Goal: Submit feedback/report problem: Leave review/rating

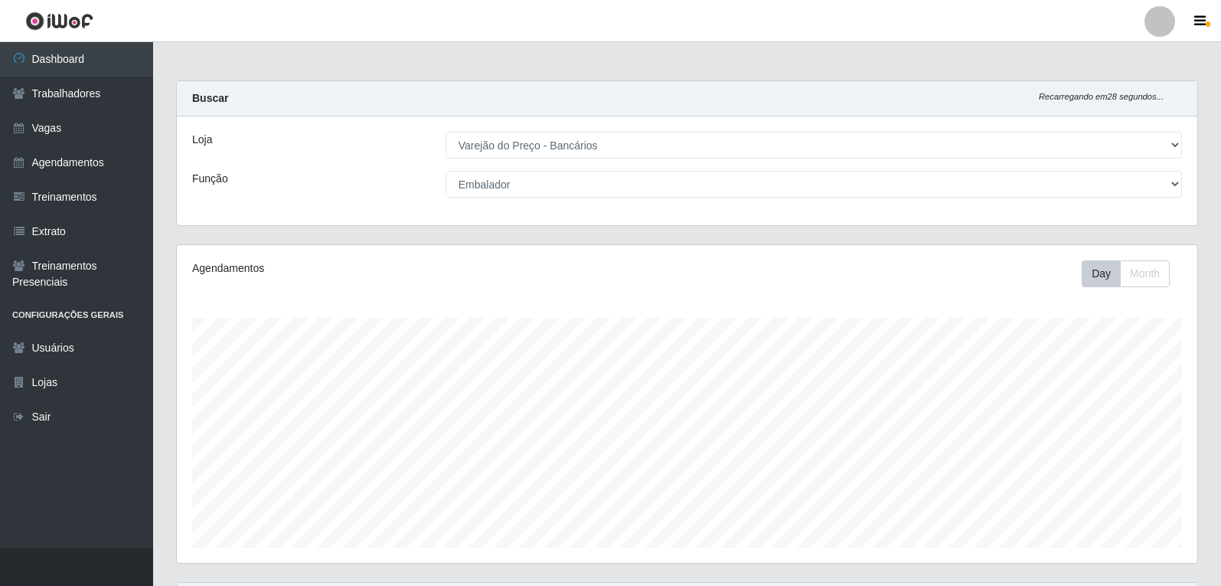
select select "157"
select select "1"
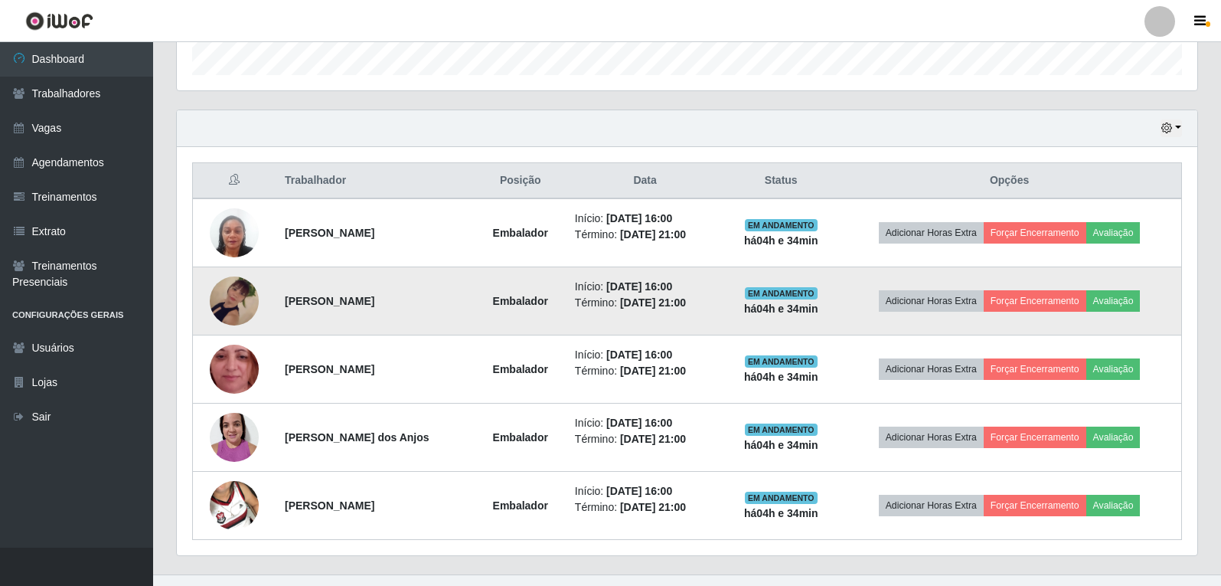
scroll to position [499, 0]
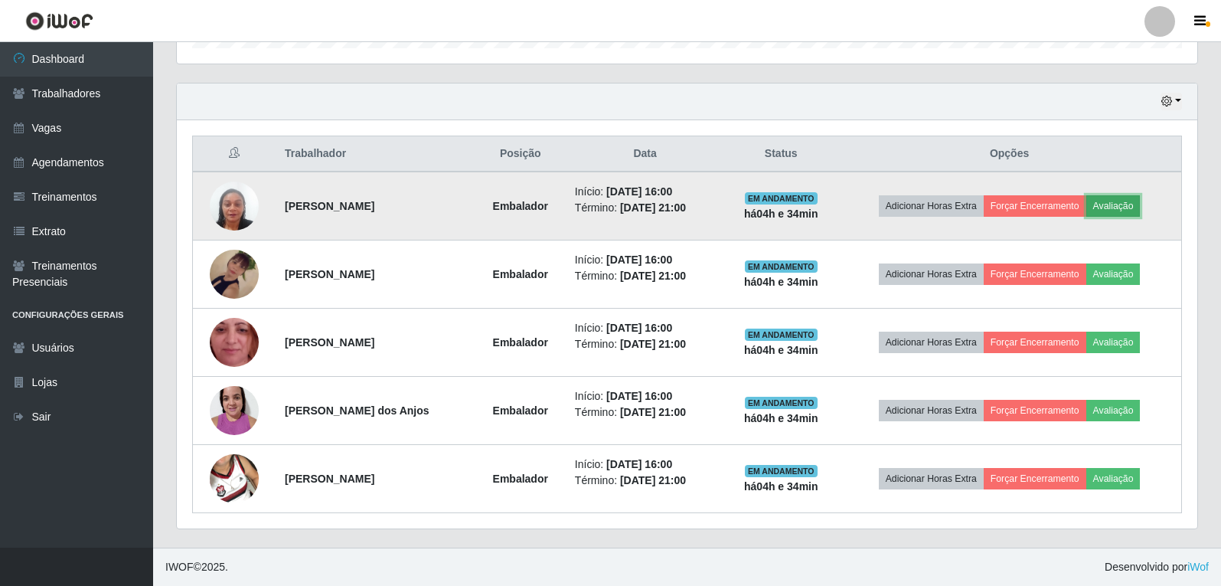
click at [1126, 209] on button "Avaliação" at bounding box center [1113, 205] width 54 height 21
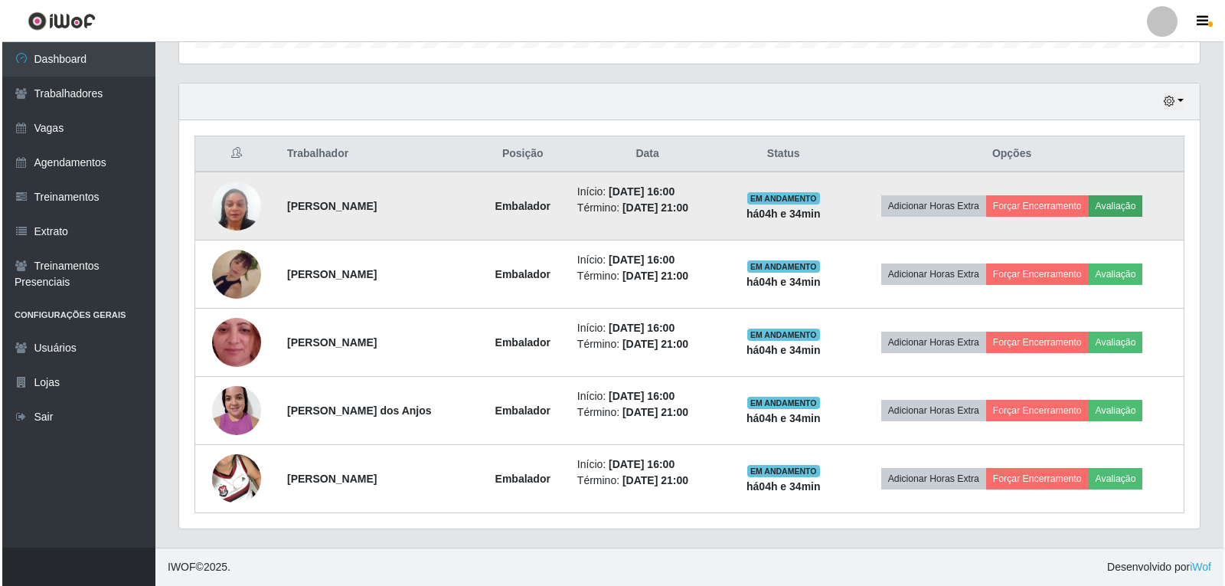
scroll to position [318, 1013]
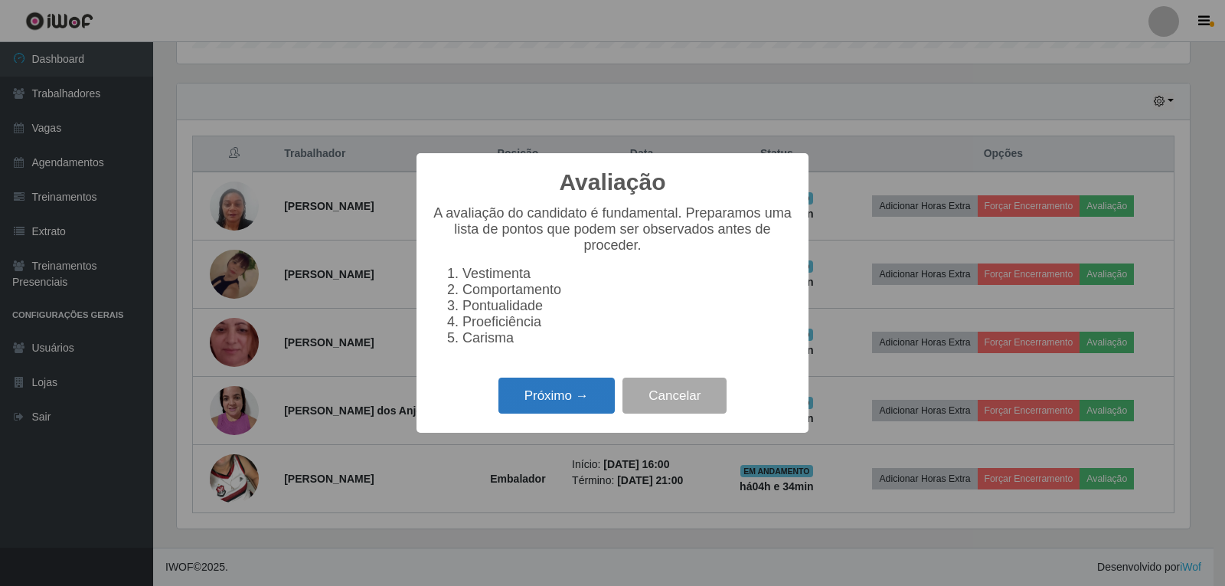
click at [564, 410] on button "Próximo →" at bounding box center [556, 395] width 116 height 36
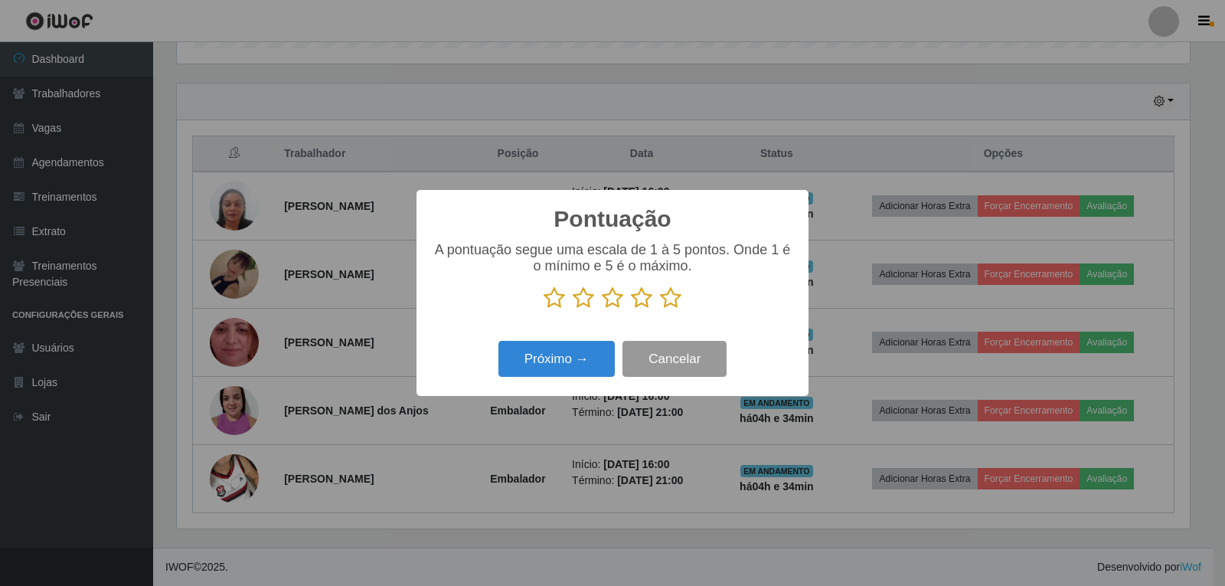
scroll to position [765343, 764648]
click at [662, 303] on icon at bounding box center [670, 297] width 21 height 23
click at [660, 309] on input "radio" at bounding box center [660, 309] width 0 height 0
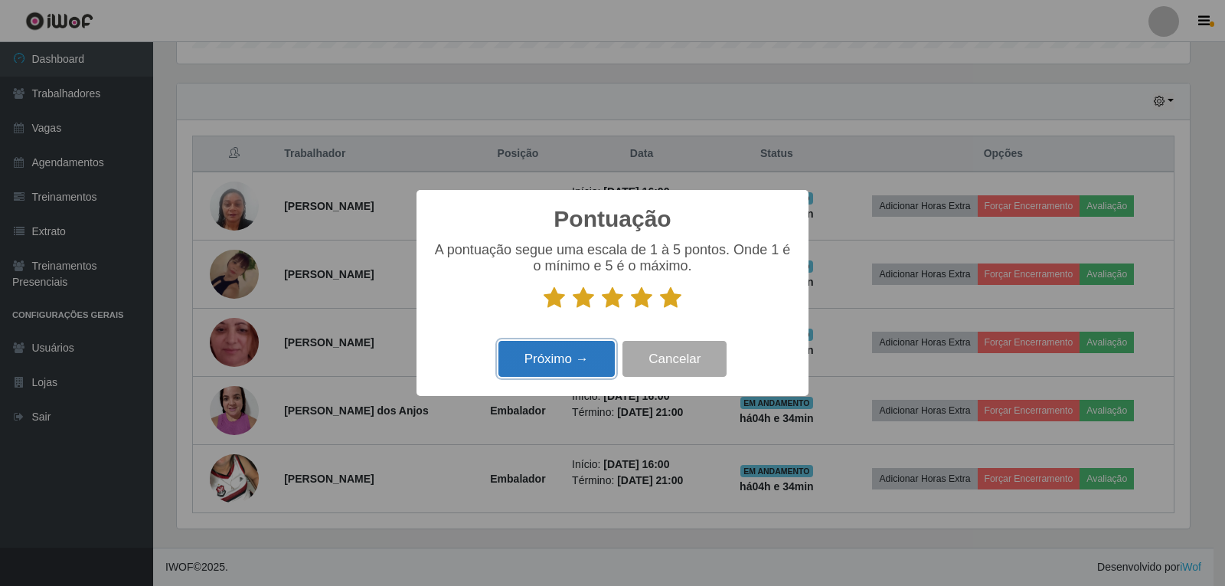
click at [554, 364] on button "Próximo →" at bounding box center [556, 359] width 116 height 36
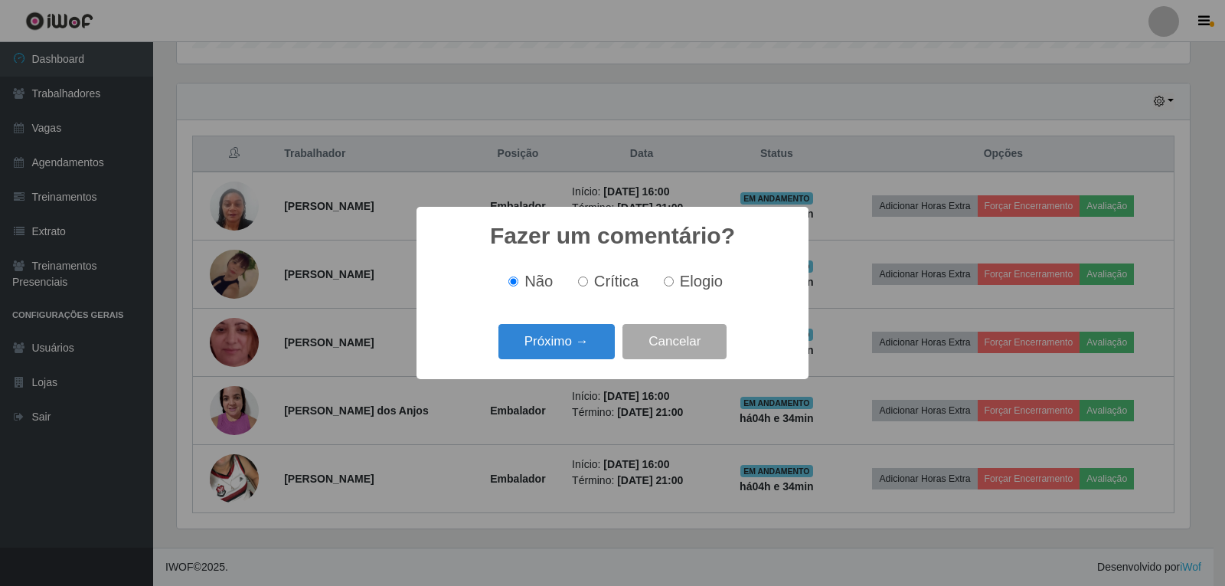
click at [684, 289] on span "Elogio" at bounding box center [701, 281] width 43 height 17
click at [674, 286] on input "Elogio" at bounding box center [669, 281] width 10 height 10
radio input "true"
click at [575, 345] on button "Próximo →" at bounding box center [556, 342] width 116 height 36
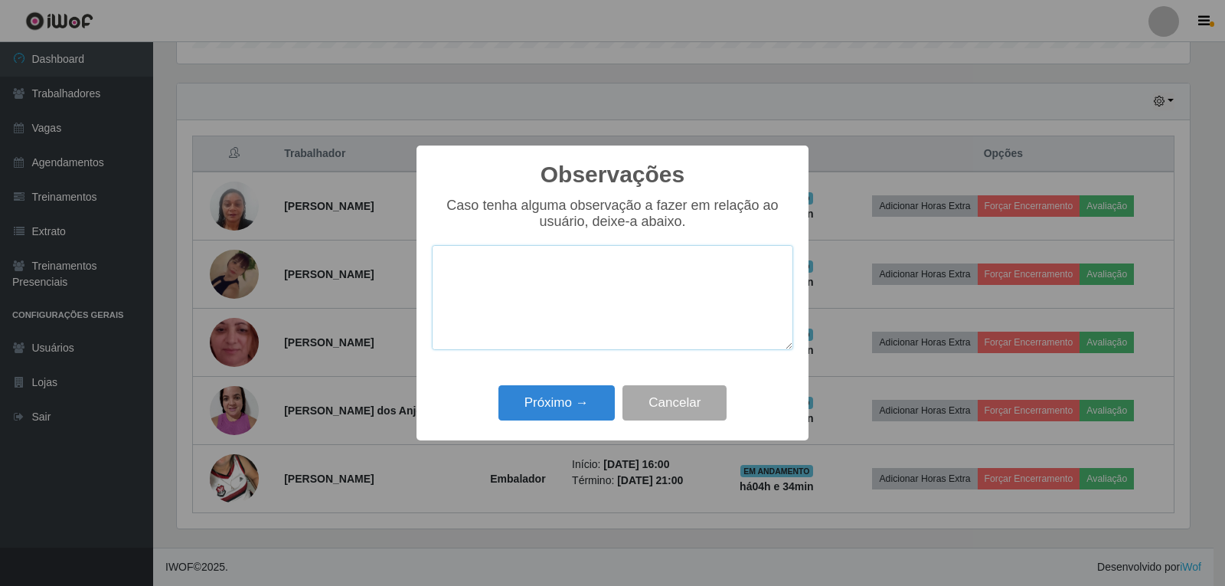
click at [590, 288] on textarea at bounding box center [612, 297] width 361 height 105
type textarea "BOA"
click at [534, 390] on button "Próximo →" at bounding box center [556, 403] width 116 height 36
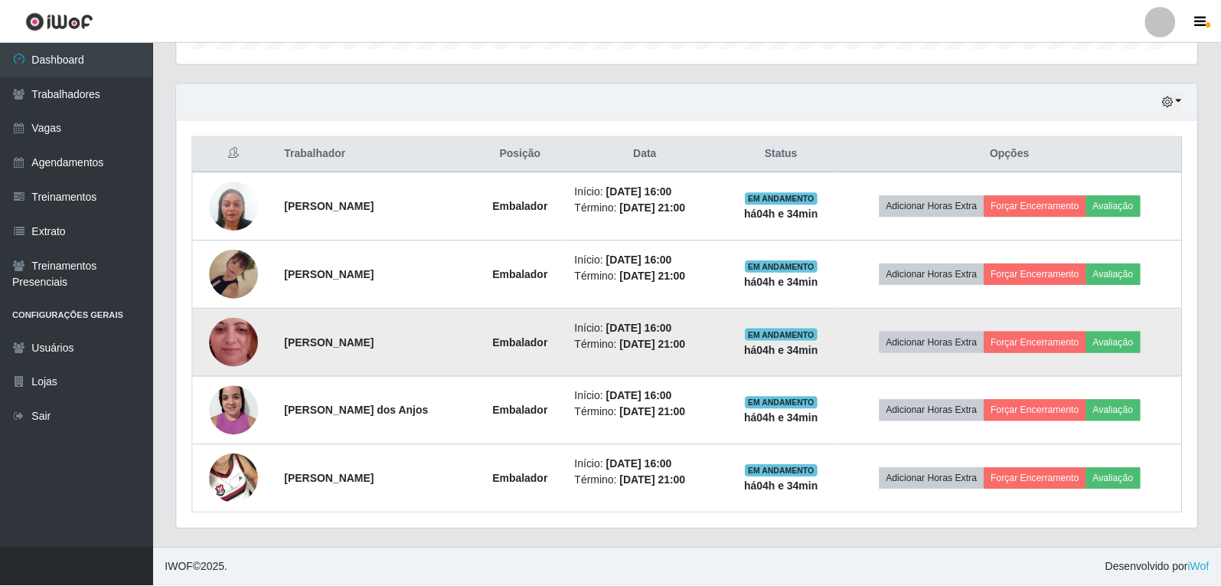
scroll to position [318, 1021]
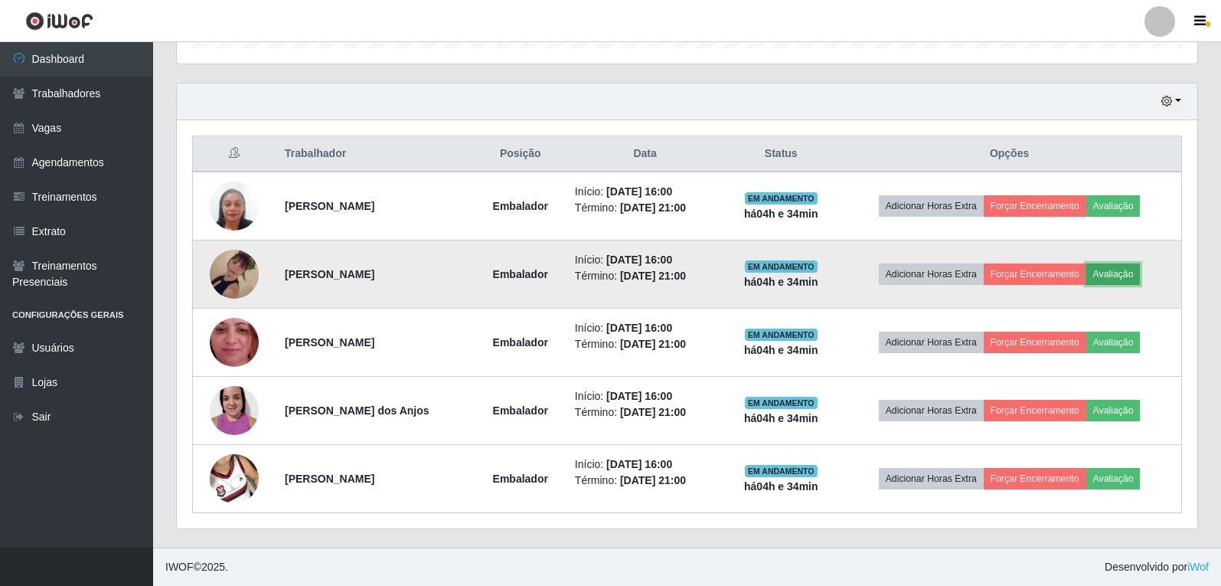
click at [1117, 282] on button "Avaliação" at bounding box center [1113, 273] width 54 height 21
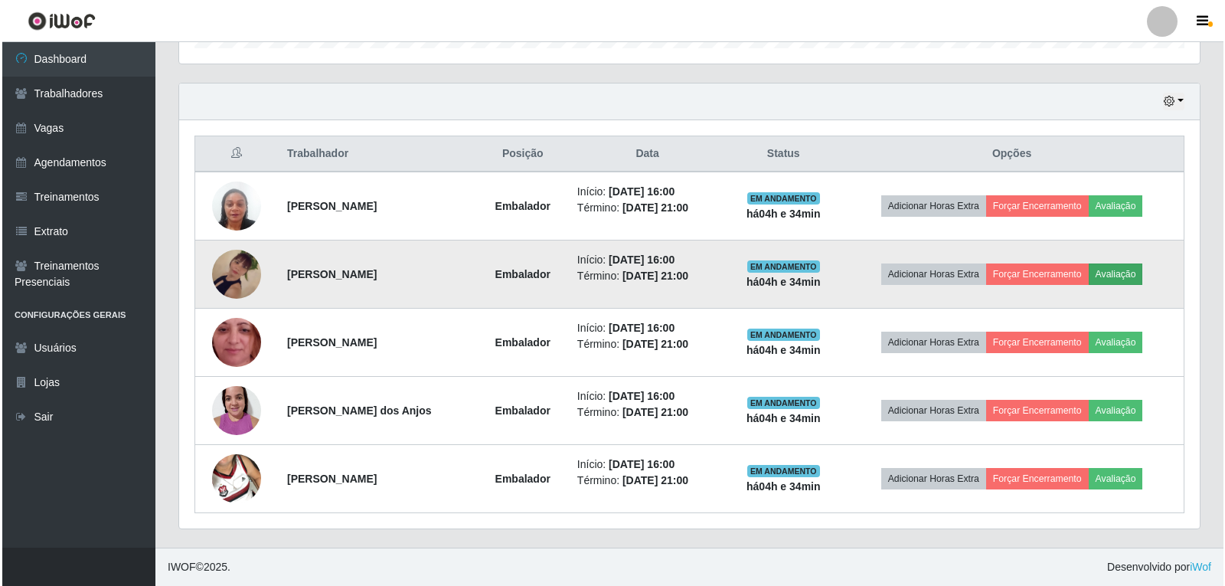
scroll to position [318, 1013]
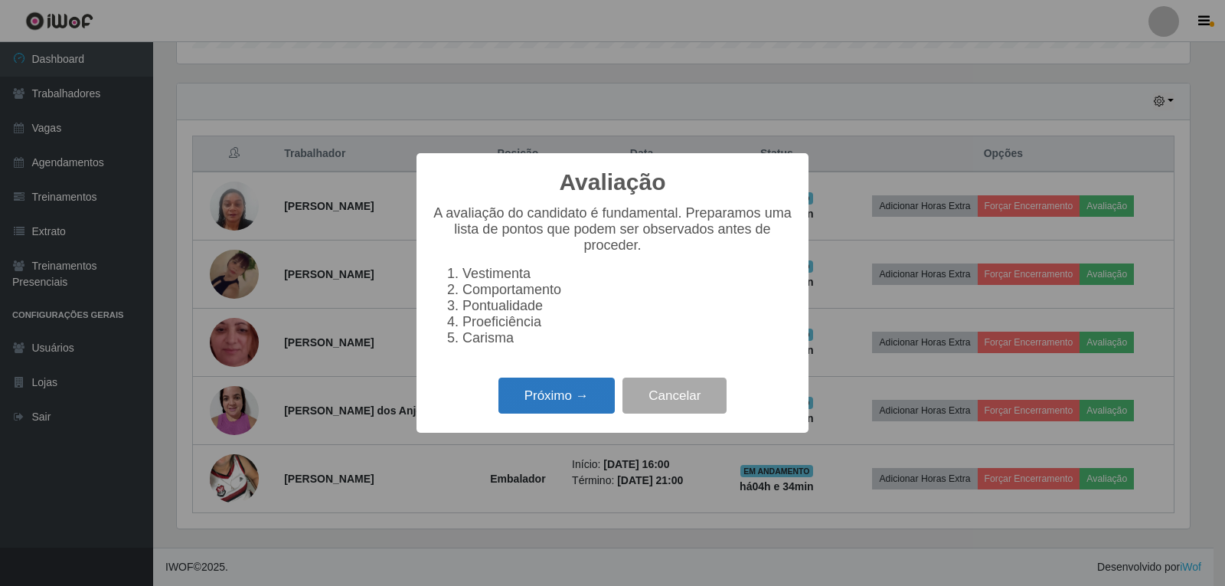
click at [547, 393] on button "Próximo →" at bounding box center [556, 395] width 116 height 36
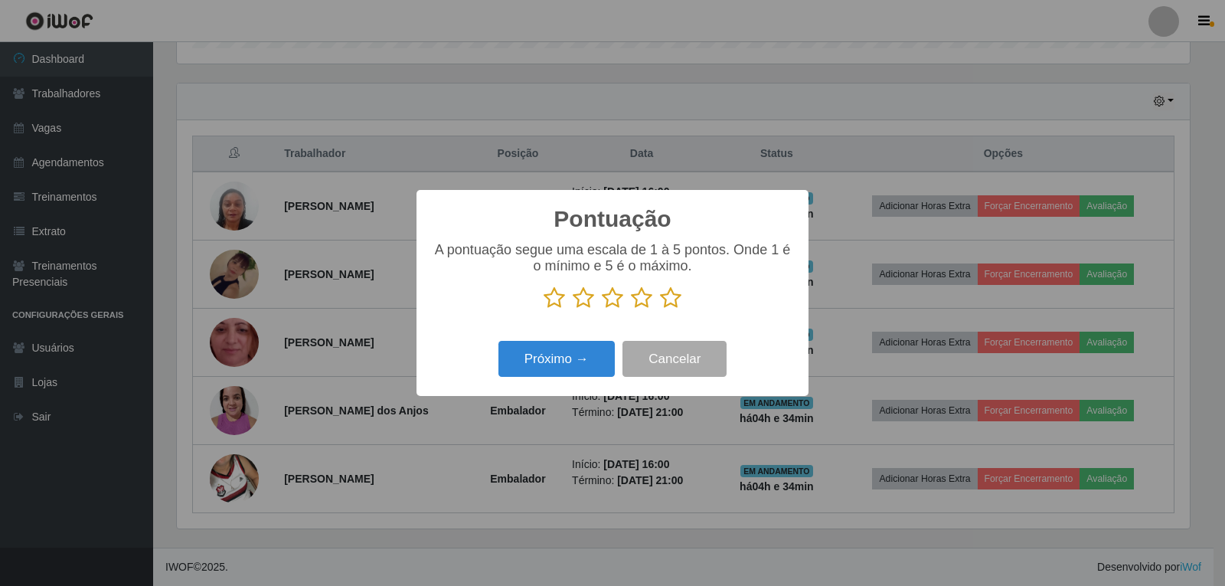
click at [675, 305] on icon at bounding box center [670, 297] width 21 height 23
click at [660, 309] on input "radio" at bounding box center [660, 309] width 0 height 0
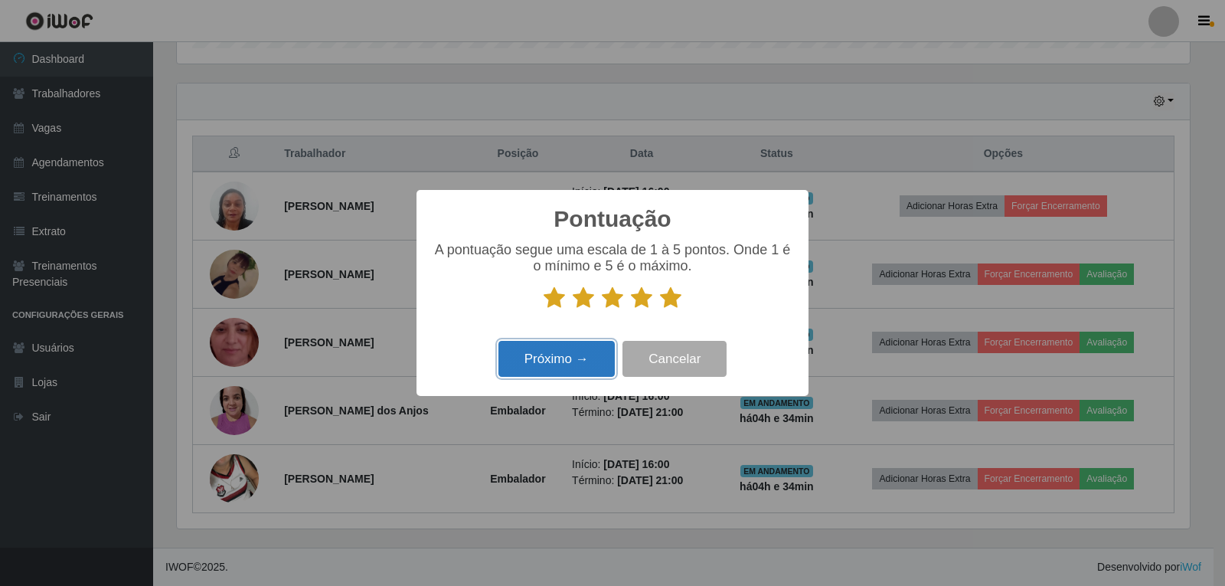
click at [568, 363] on button "Próximo →" at bounding box center [556, 359] width 116 height 36
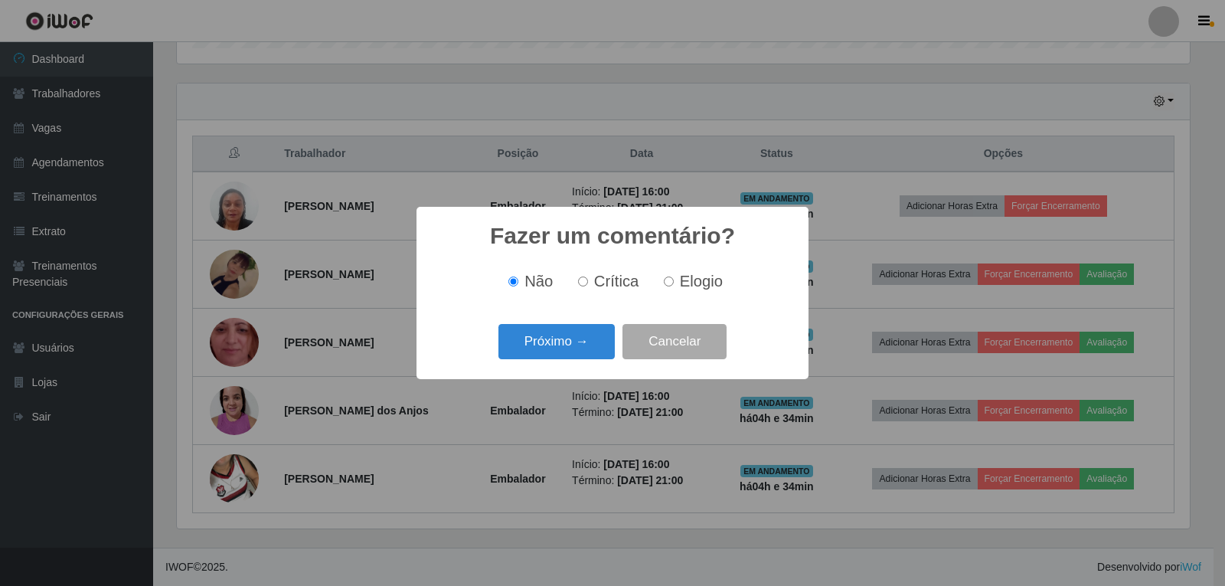
click at [686, 286] on span "Elogio" at bounding box center [701, 281] width 43 height 17
click at [674, 286] on input "Elogio" at bounding box center [669, 281] width 10 height 10
radio input "true"
click at [551, 352] on button "Próximo →" at bounding box center [556, 342] width 116 height 36
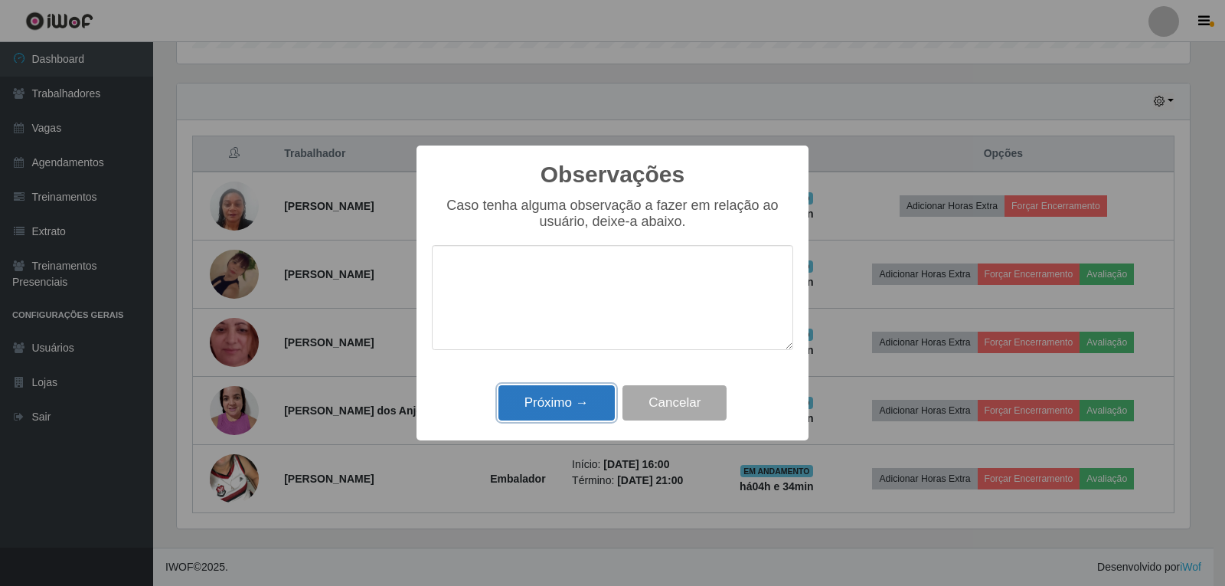
click at [562, 397] on button "Próximo →" at bounding box center [556, 403] width 116 height 36
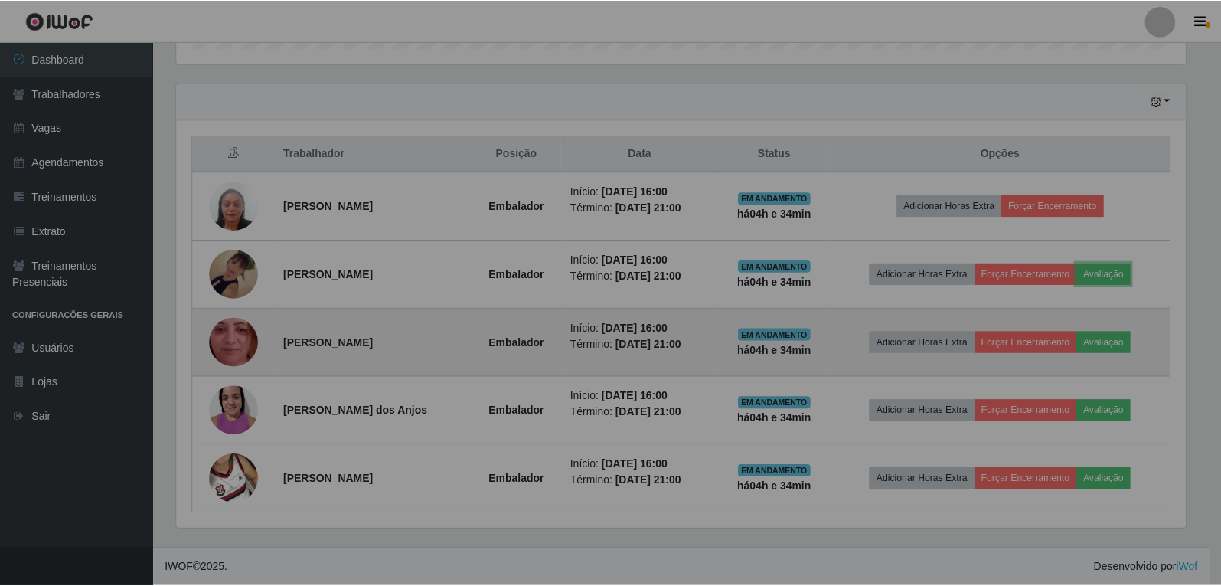
scroll to position [318, 1021]
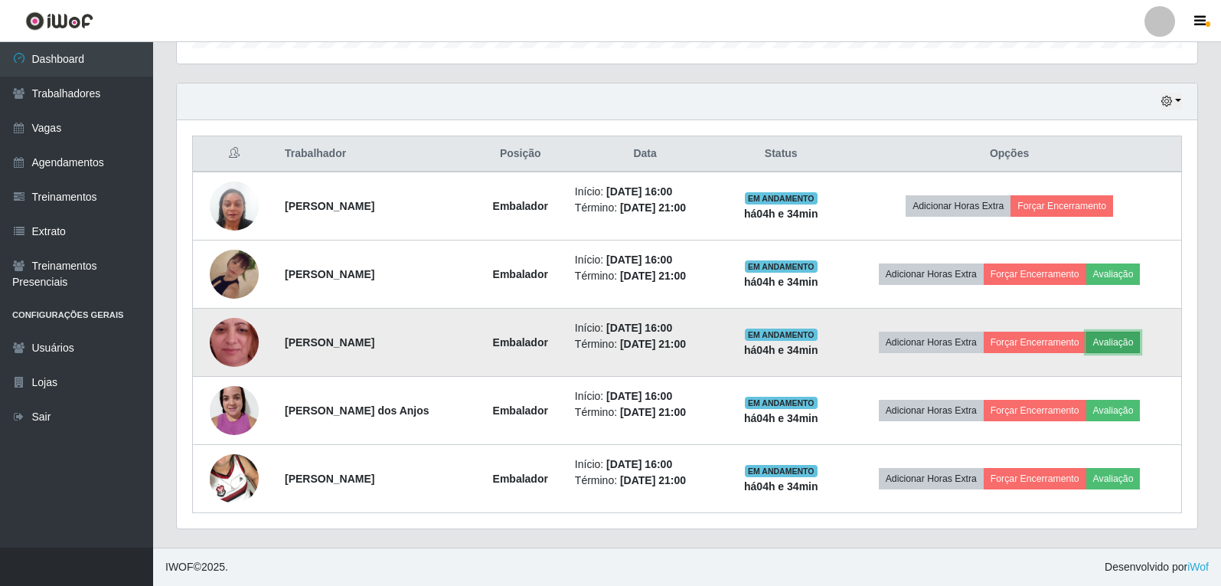
click at [1106, 344] on button "Avaliação" at bounding box center [1113, 342] width 54 height 21
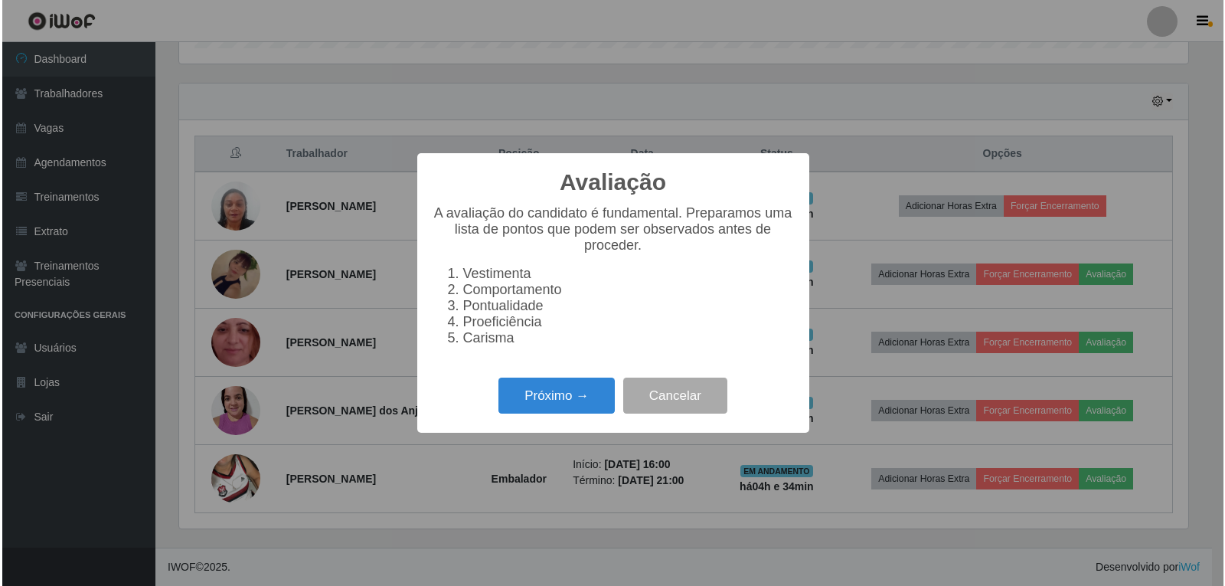
scroll to position [318, 1013]
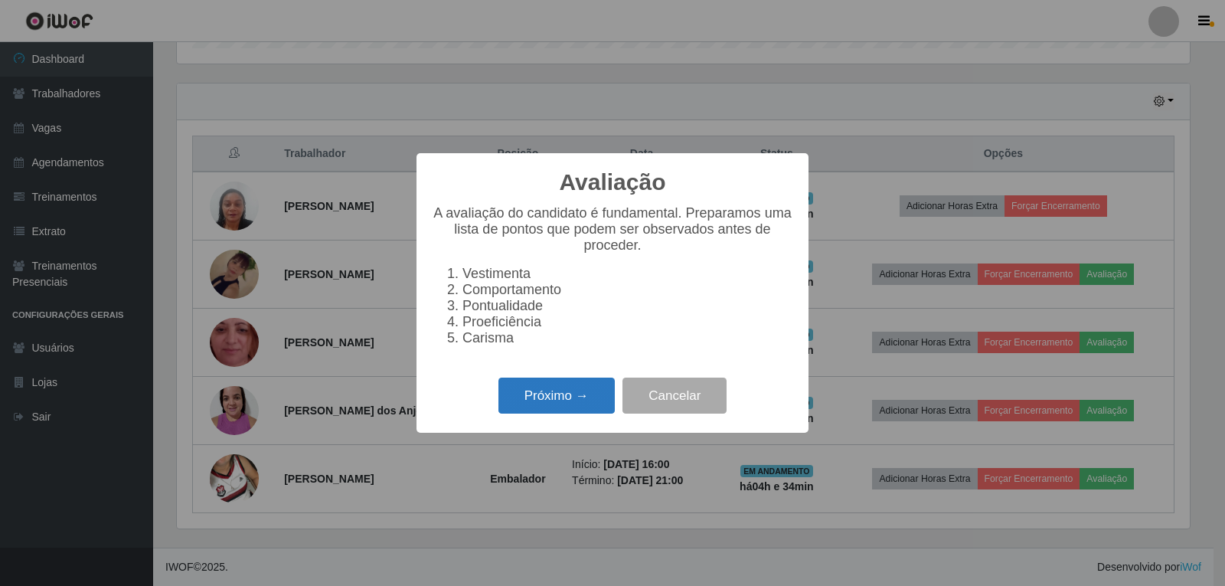
click at [600, 395] on button "Próximo →" at bounding box center [556, 395] width 116 height 36
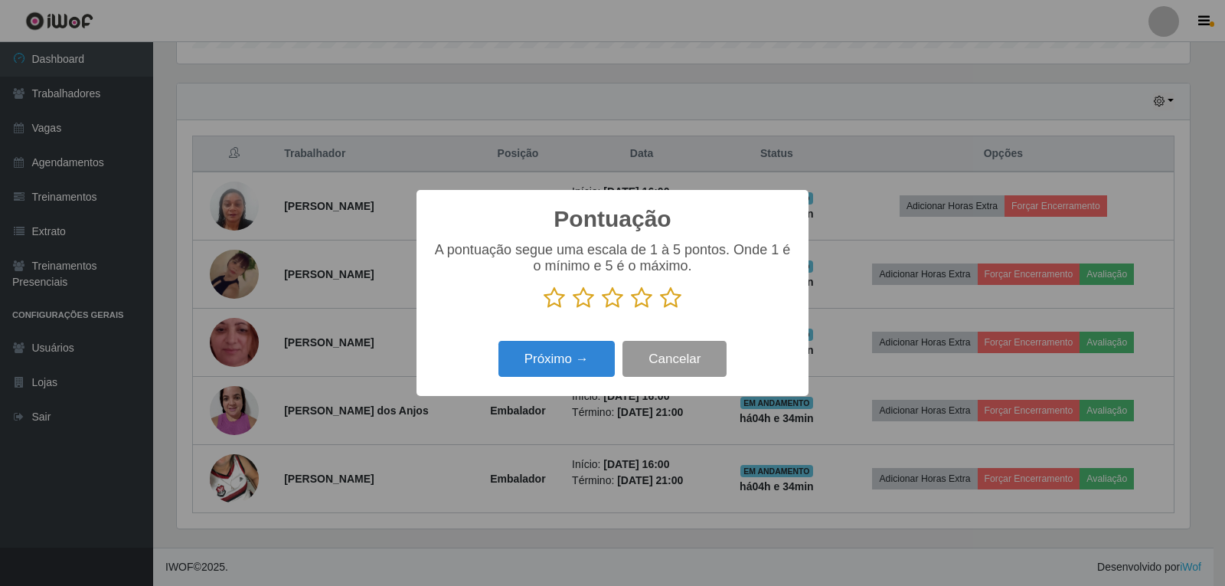
scroll to position [765343, 764648]
click at [670, 300] on icon at bounding box center [670, 297] width 21 height 23
click at [660, 309] on input "radio" at bounding box center [660, 309] width 0 height 0
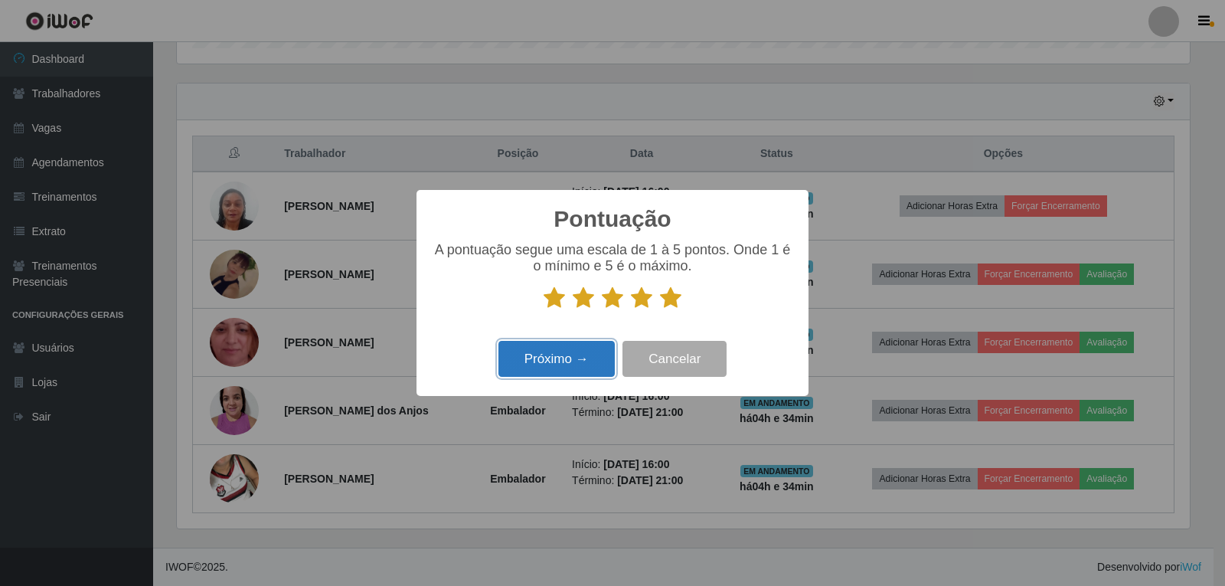
click at [580, 355] on button "Próximo →" at bounding box center [556, 359] width 116 height 36
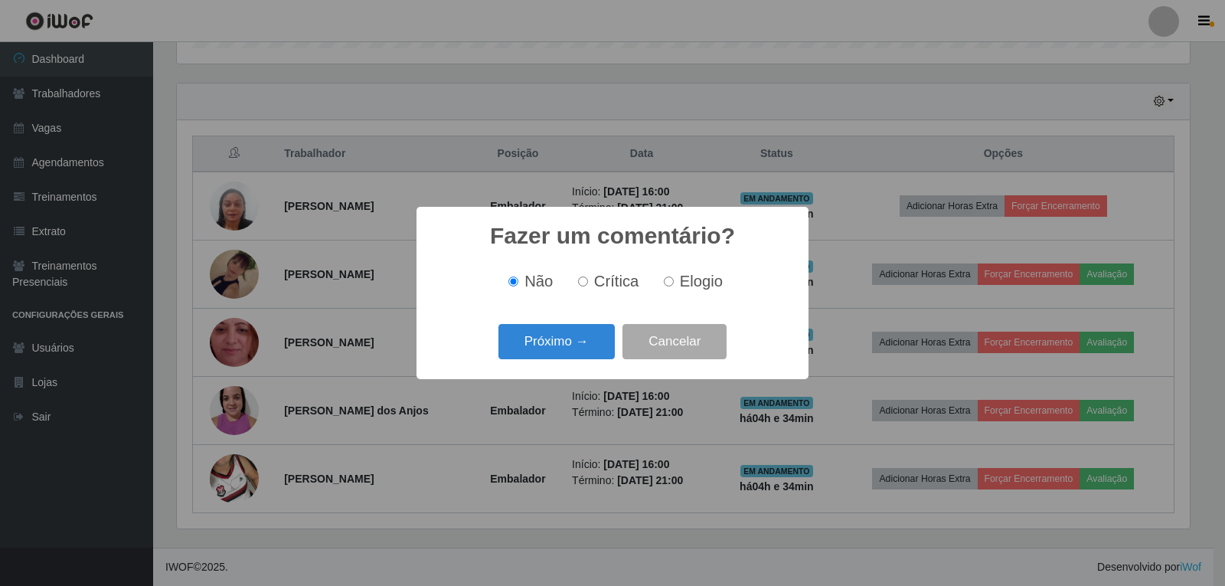
click at [688, 273] on span "Elogio" at bounding box center [701, 281] width 43 height 17
click at [674, 276] on input "Elogio" at bounding box center [669, 281] width 10 height 10
radio input "true"
click at [568, 344] on button "Próximo →" at bounding box center [556, 342] width 116 height 36
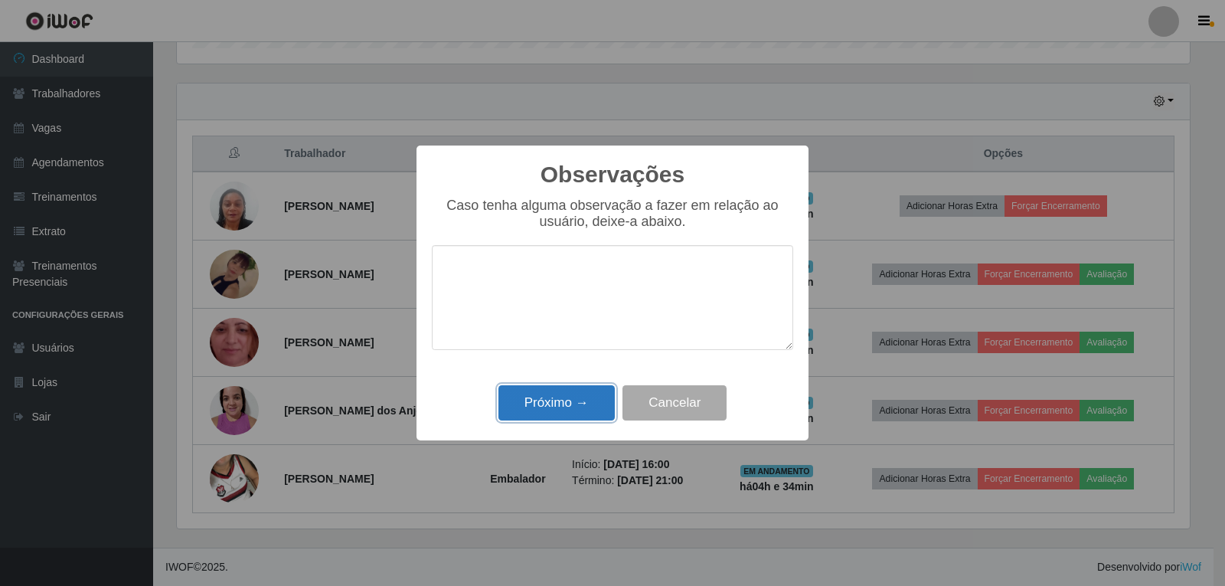
click at [574, 413] on button "Próximo →" at bounding box center [556, 403] width 116 height 36
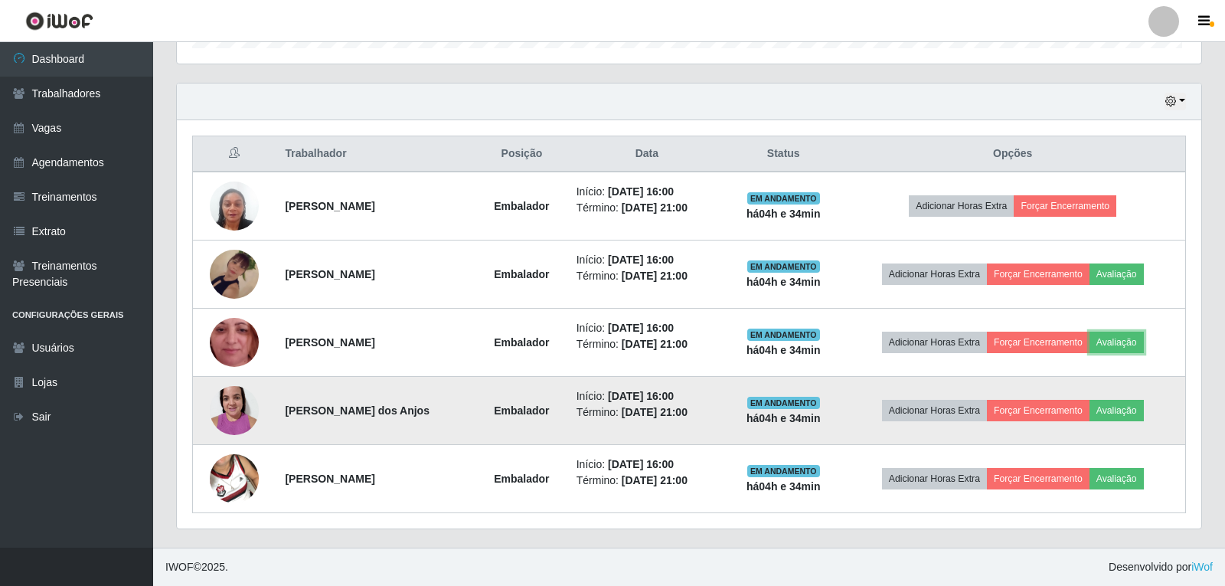
scroll to position [318, 1021]
click at [1127, 410] on button "Avaliação" at bounding box center [1113, 410] width 54 height 21
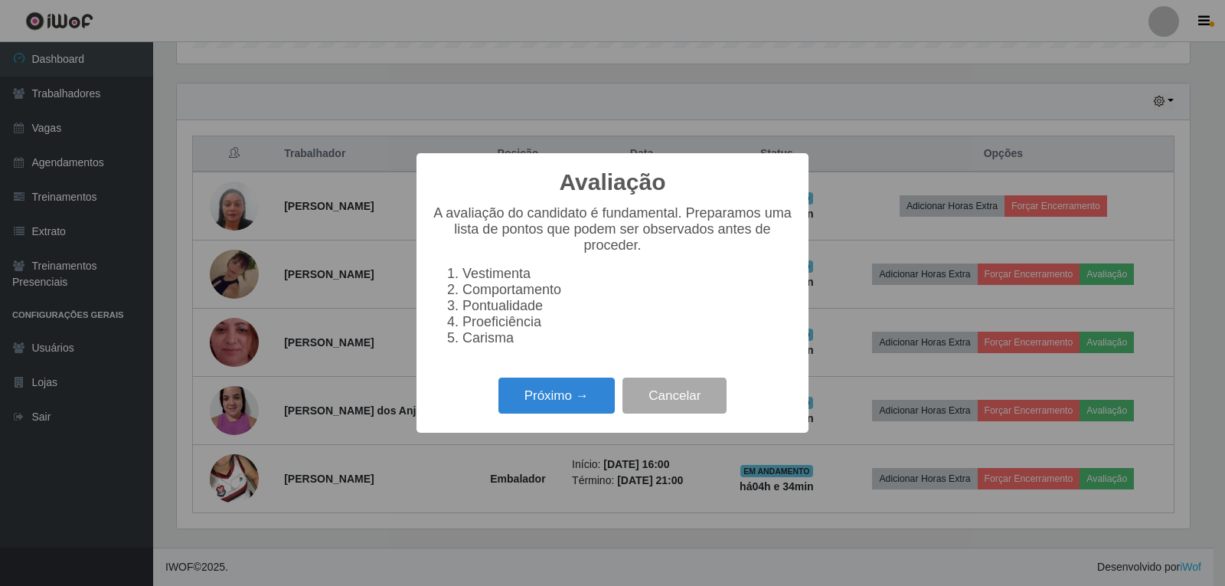
scroll to position [318, 1013]
click at [540, 403] on button "Próximo →" at bounding box center [556, 395] width 116 height 36
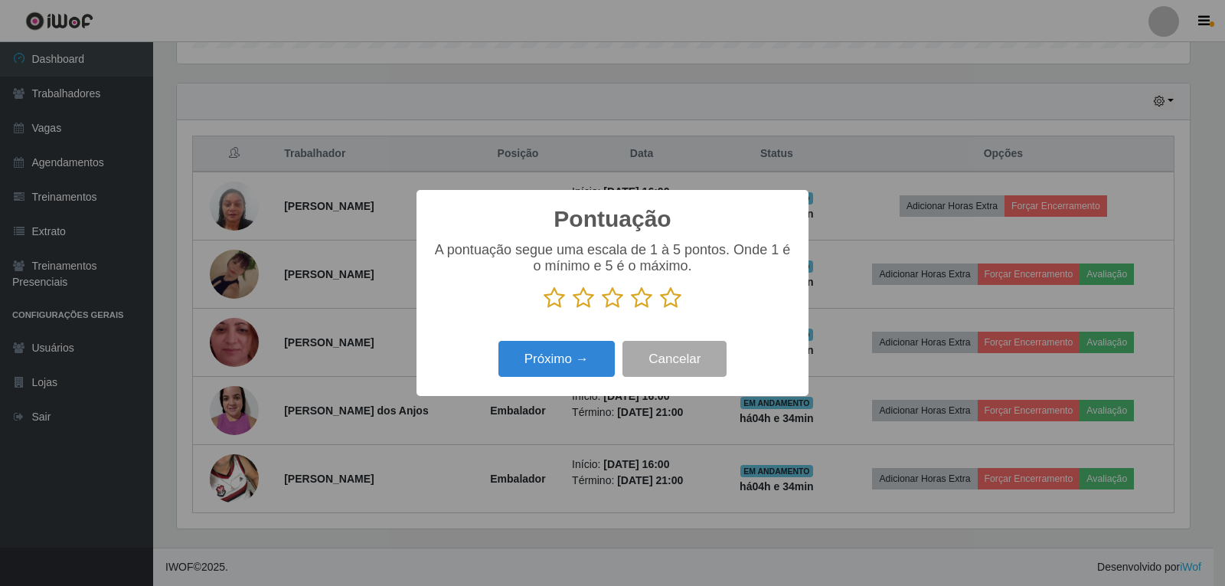
scroll to position [765343, 764648]
click at [673, 305] on icon at bounding box center [670, 297] width 21 height 23
click at [660, 309] on input "radio" at bounding box center [660, 309] width 0 height 0
click at [530, 360] on button "Próximo →" at bounding box center [556, 359] width 116 height 36
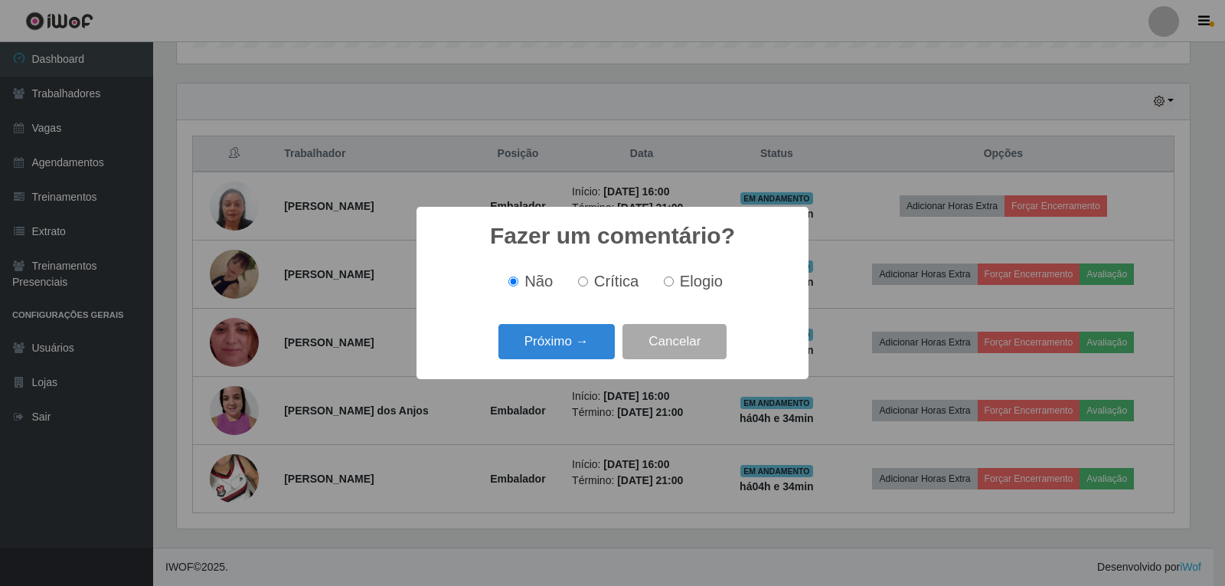
click at [695, 287] on span "Elogio" at bounding box center [701, 281] width 43 height 17
click at [674, 286] on input "Elogio" at bounding box center [669, 281] width 10 height 10
radio input "true"
click at [560, 341] on button "Próximo →" at bounding box center [556, 342] width 116 height 36
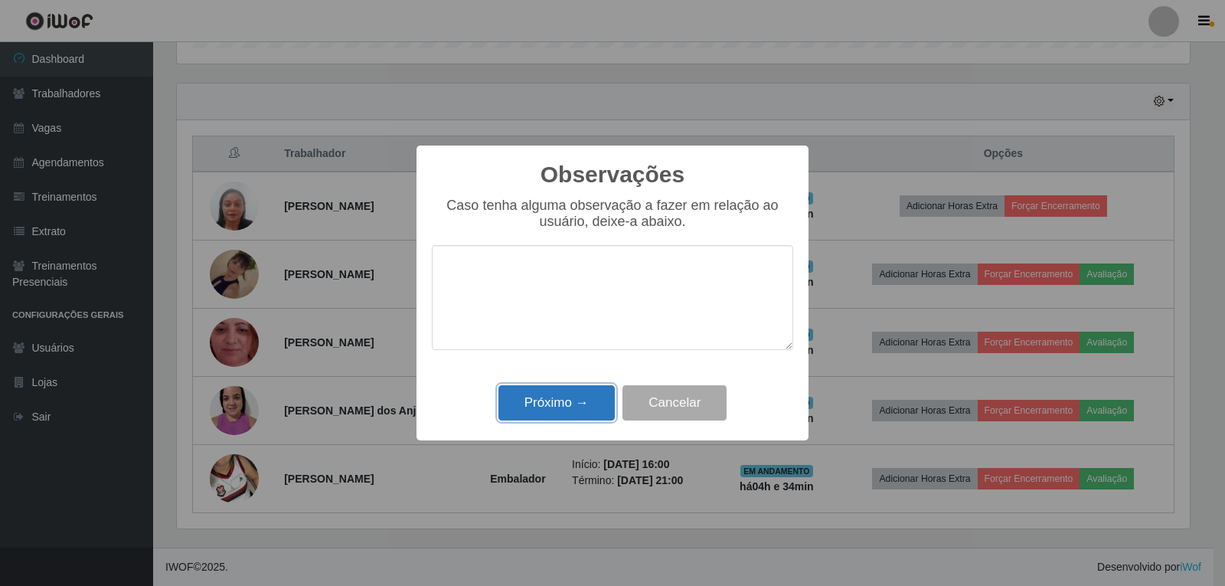
click at [566, 404] on button "Próximo →" at bounding box center [556, 403] width 116 height 36
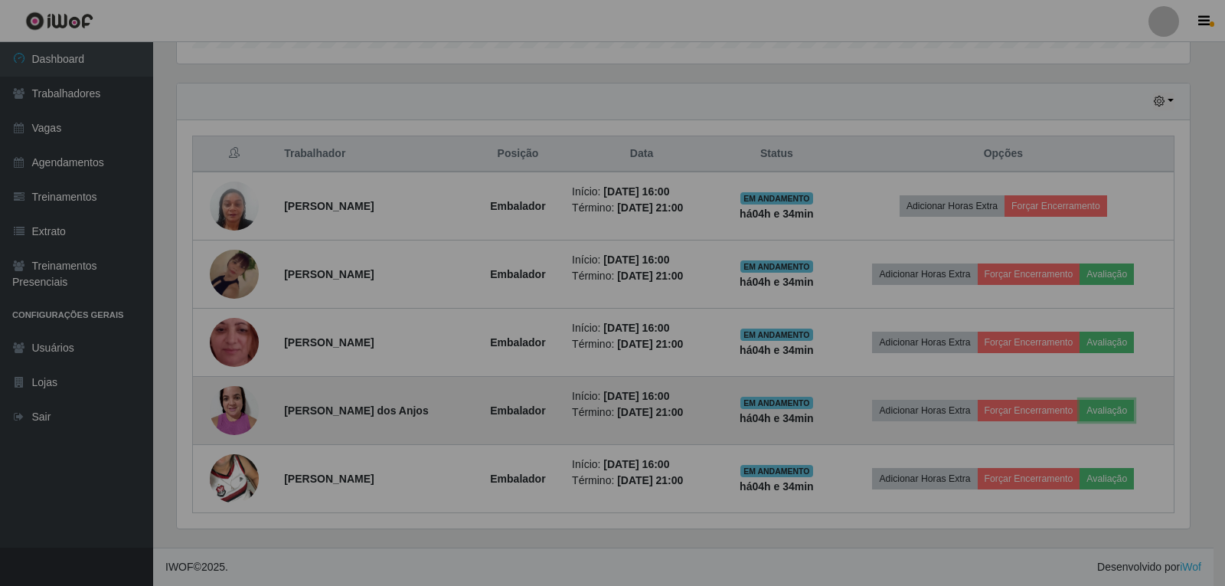
scroll to position [0, 0]
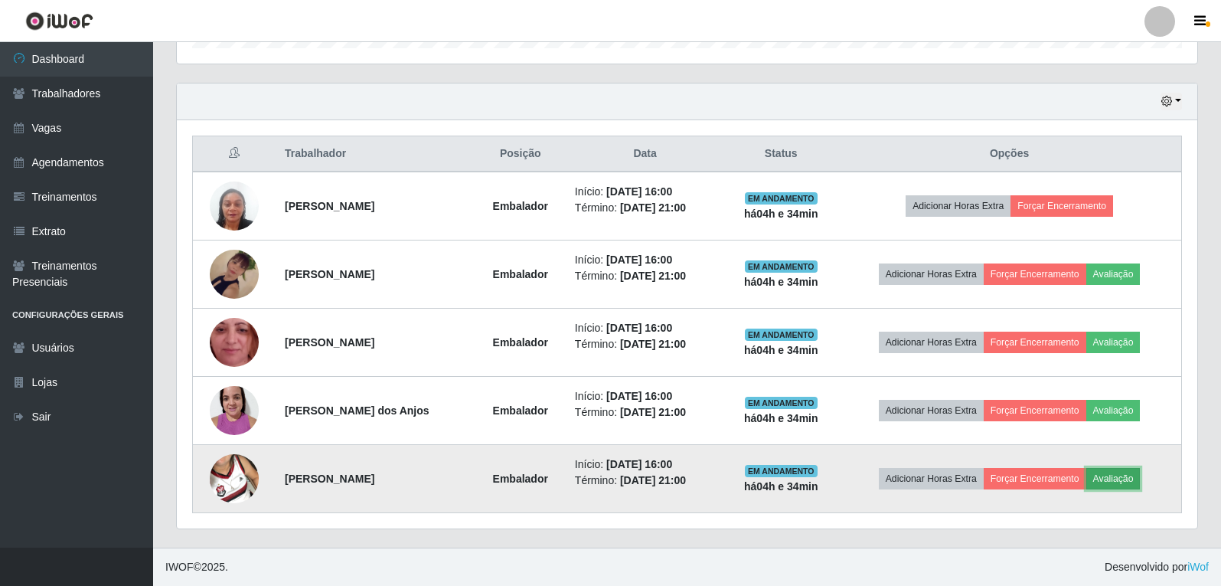
click at [1131, 475] on button "Avaliação" at bounding box center [1113, 478] width 54 height 21
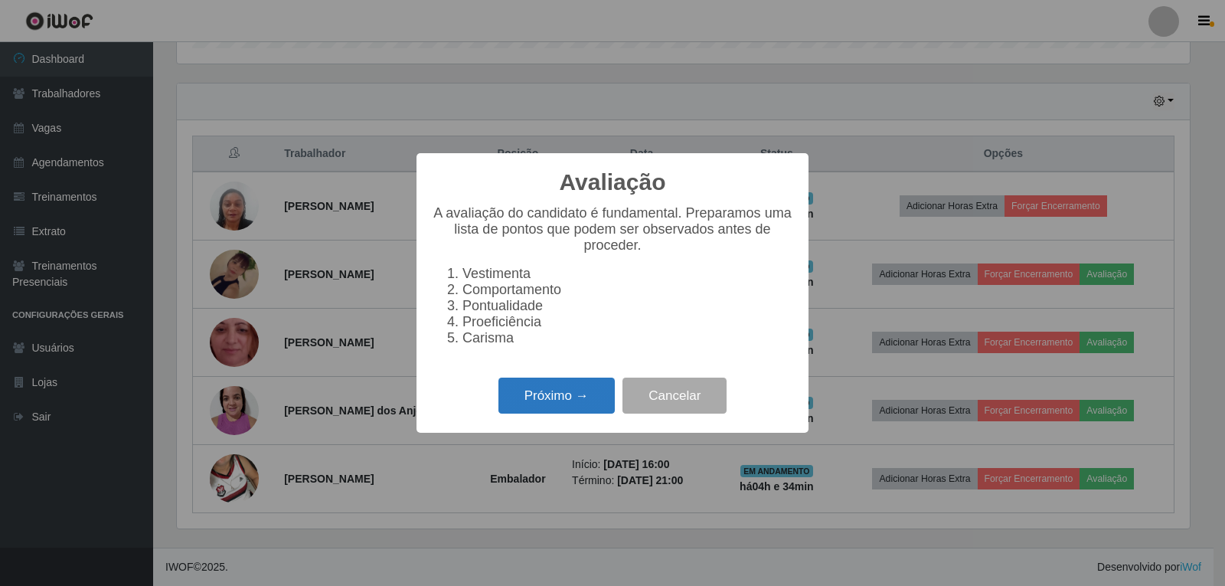
click at [531, 407] on button "Próximo →" at bounding box center [556, 395] width 116 height 36
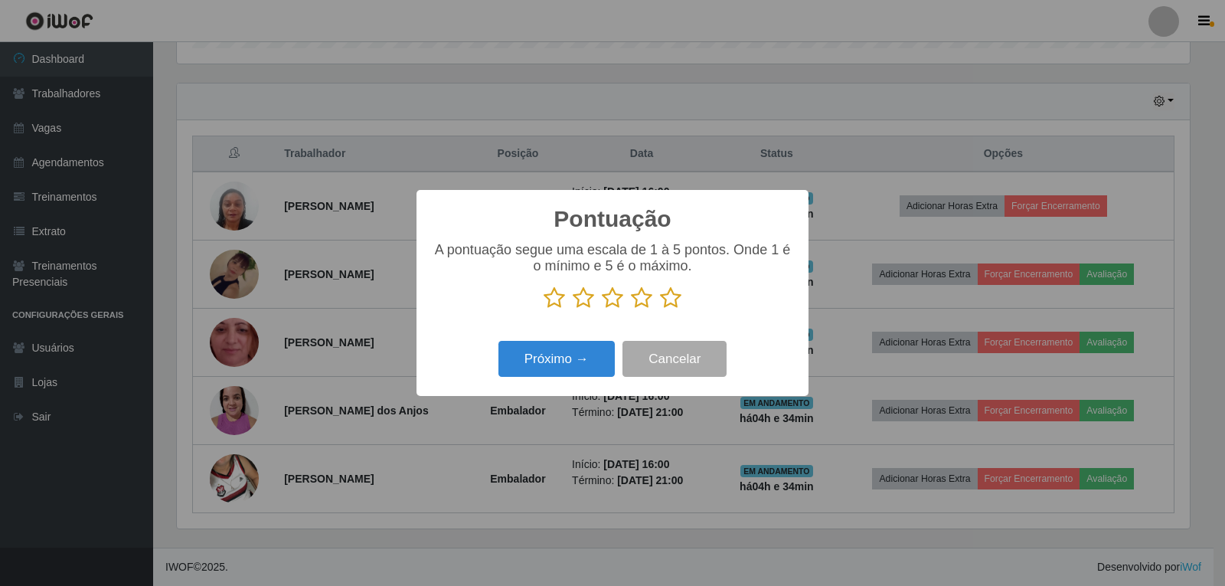
click at [671, 303] on icon at bounding box center [670, 297] width 21 height 23
click at [660, 309] on input "radio" at bounding box center [660, 309] width 0 height 0
click at [546, 354] on button "Próximo →" at bounding box center [556, 359] width 116 height 36
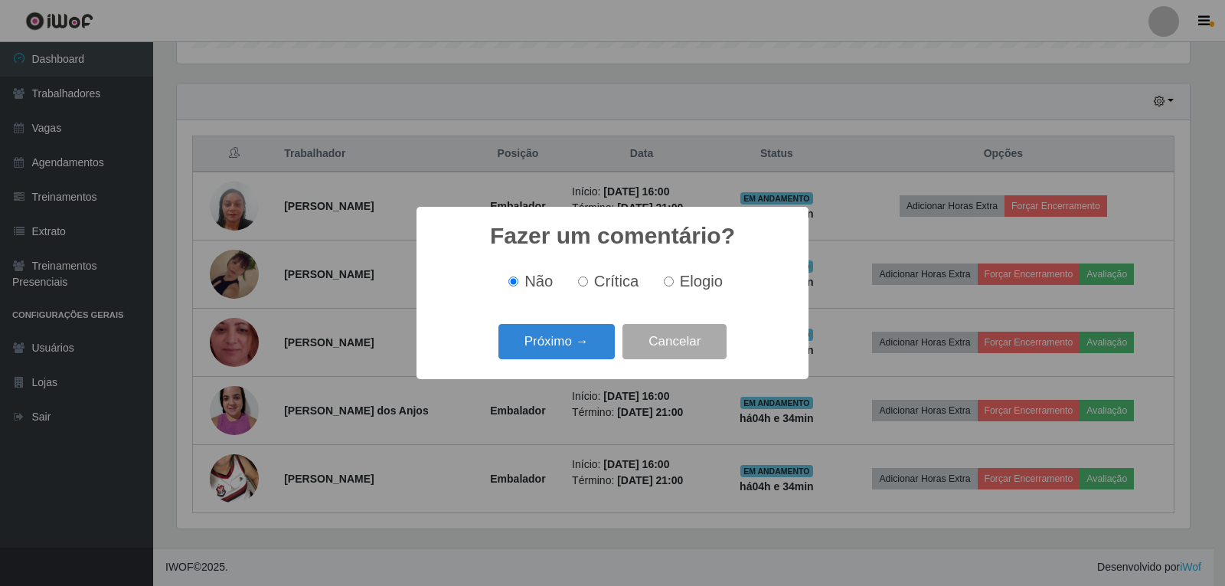
click at [677, 279] on label "Elogio" at bounding box center [690, 282] width 65 height 18
click at [674, 279] on input "Elogio" at bounding box center [669, 281] width 10 height 10
radio input "true"
click at [564, 345] on button "Próximo →" at bounding box center [556, 342] width 116 height 36
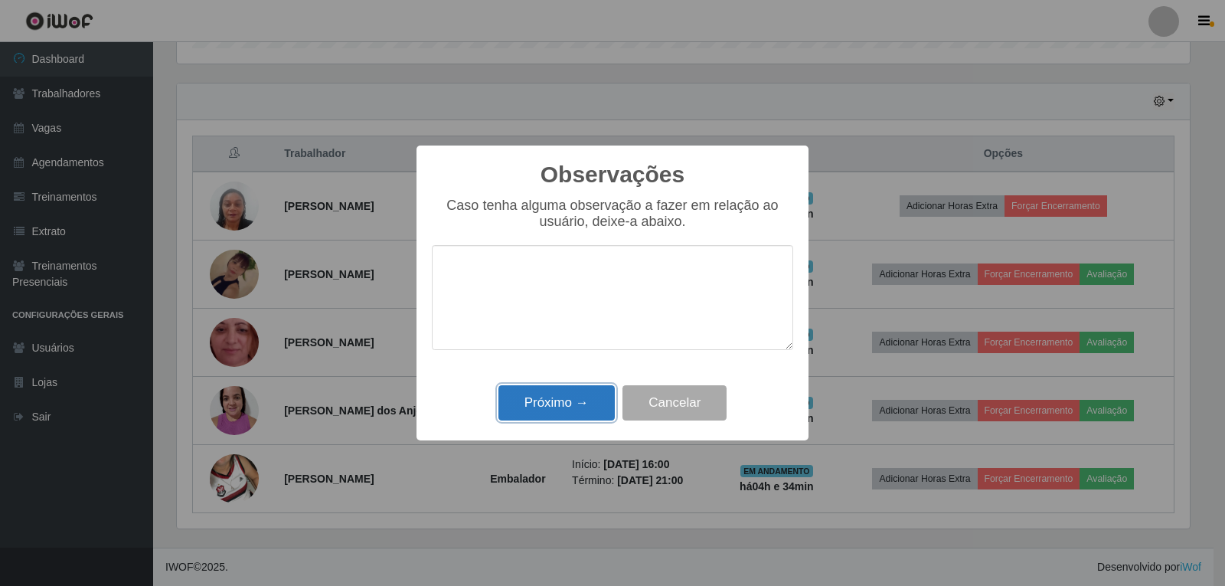
click at [560, 396] on button "Próximo →" at bounding box center [556, 403] width 116 height 36
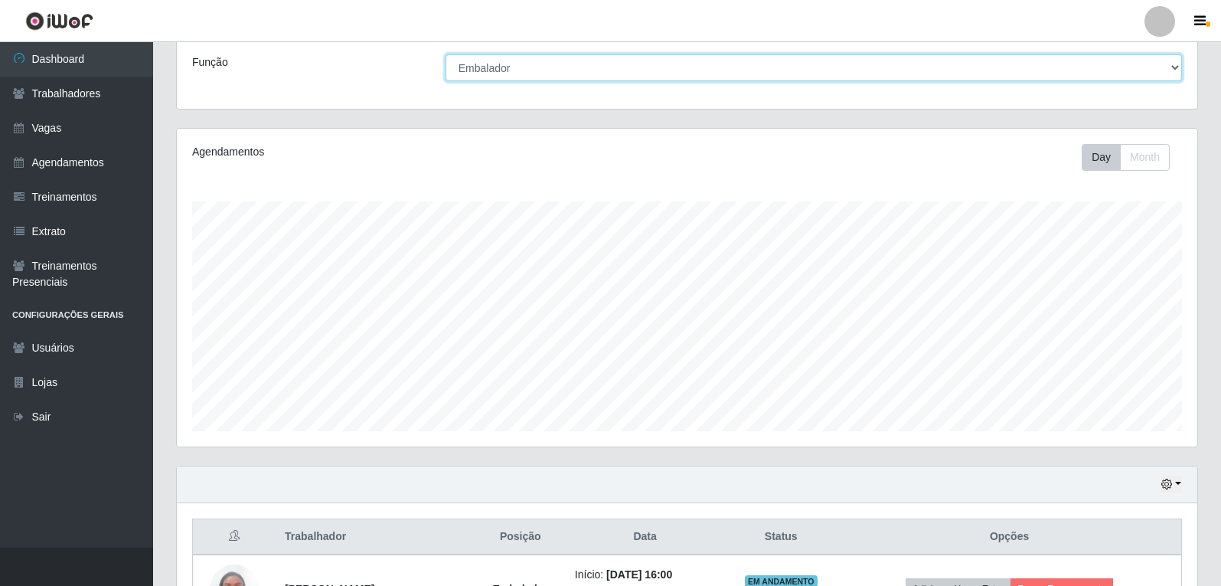
click at [497, 71] on select "[Selecione...] Auxiliar de Estacionamento Auxiliar de Estacionamento + Auxiliar…" at bounding box center [814, 67] width 737 height 27
select select "4"
click at [446, 54] on select "[Selecione...] Auxiliar de Estacionamento Auxiliar de Estacionamento + Auxiliar…" at bounding box center [814, 67] width 737 height 27
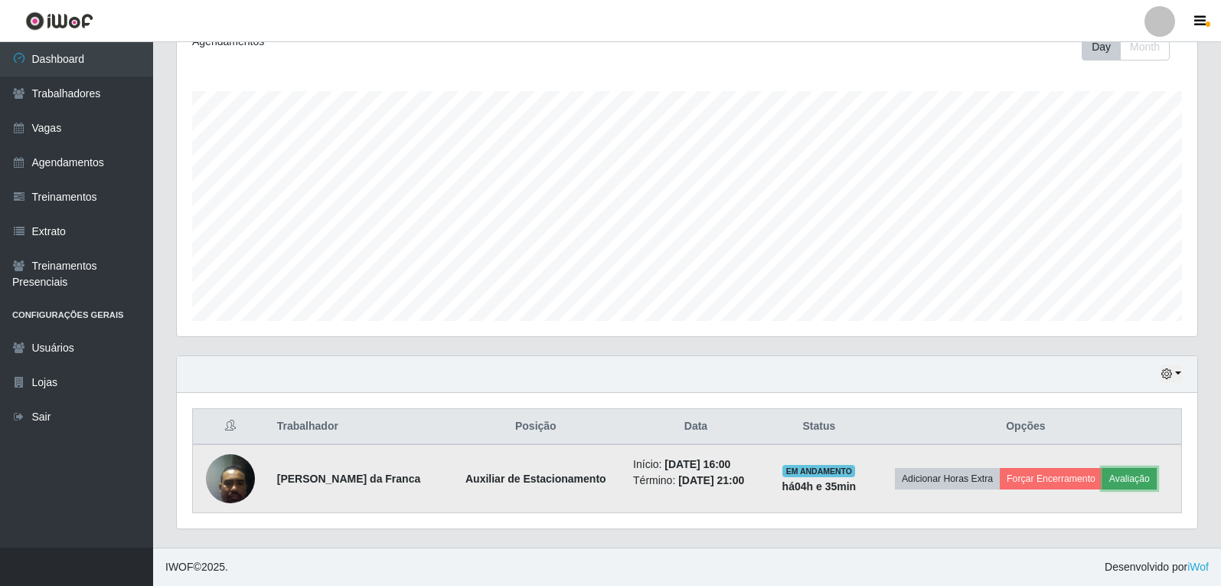
click at [1142, 472] on button "Avaliação" at bounding box center [1130, 478] width 54 height 21
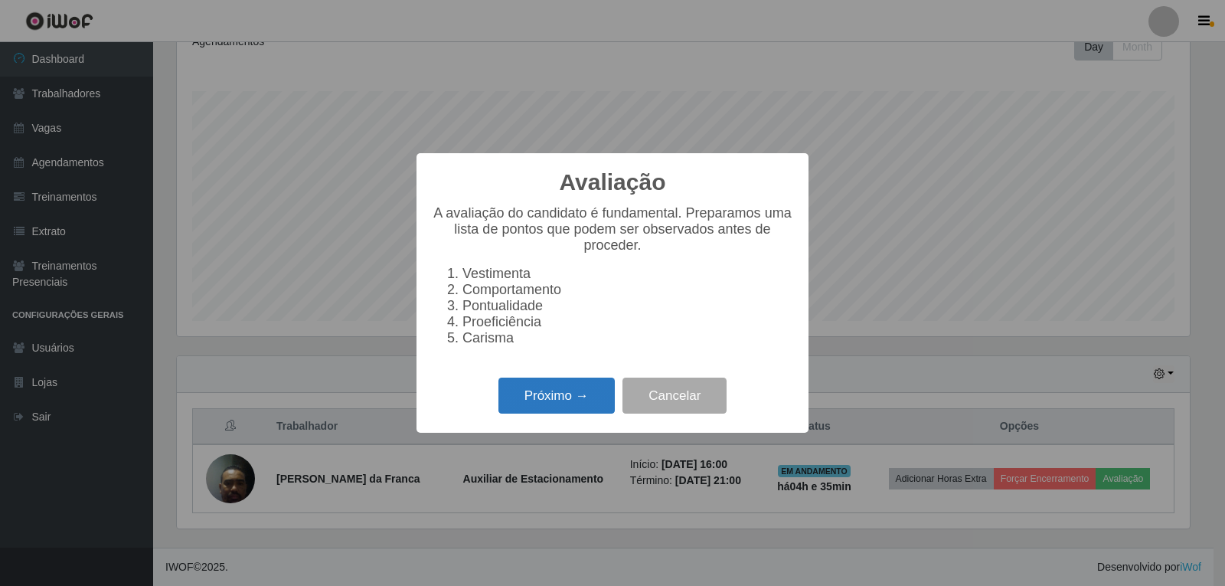
click at [506, 401] on button "Próximo →" at bounding box center [556, 395] width 116 height 36
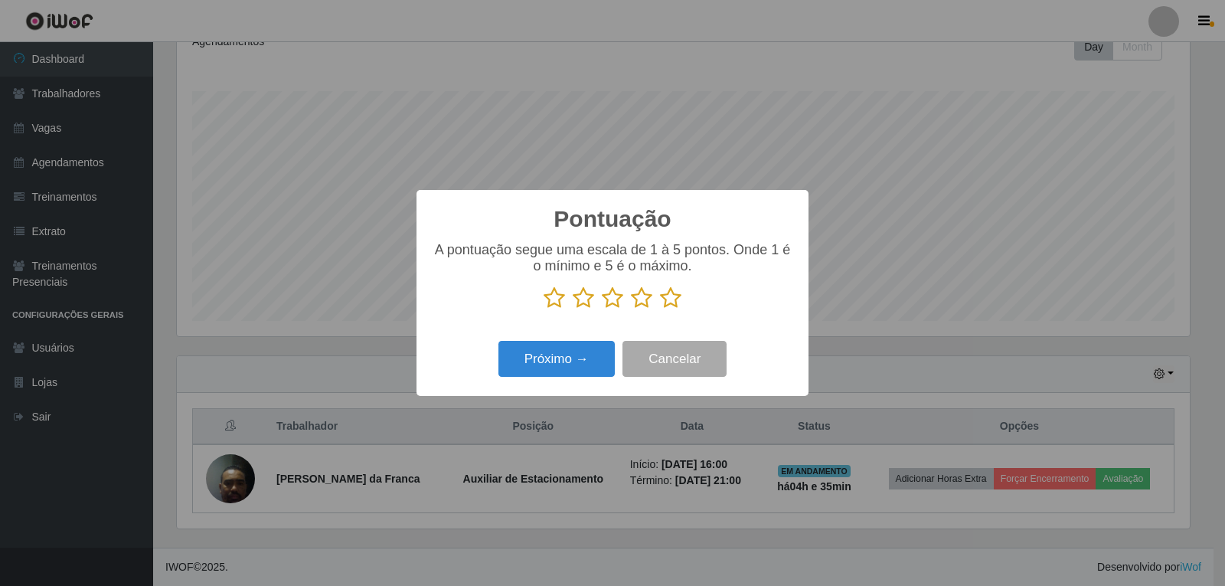
click at [663, 309] on icon at bounding box center [670, 297] width 21 height 23
click at [660, 309] on input "radio" at bounding box center [660, 309] width 0 height 0
click at [564, 372] on button "Próximo →" at bounding box center [556, 359] width 116 height 36
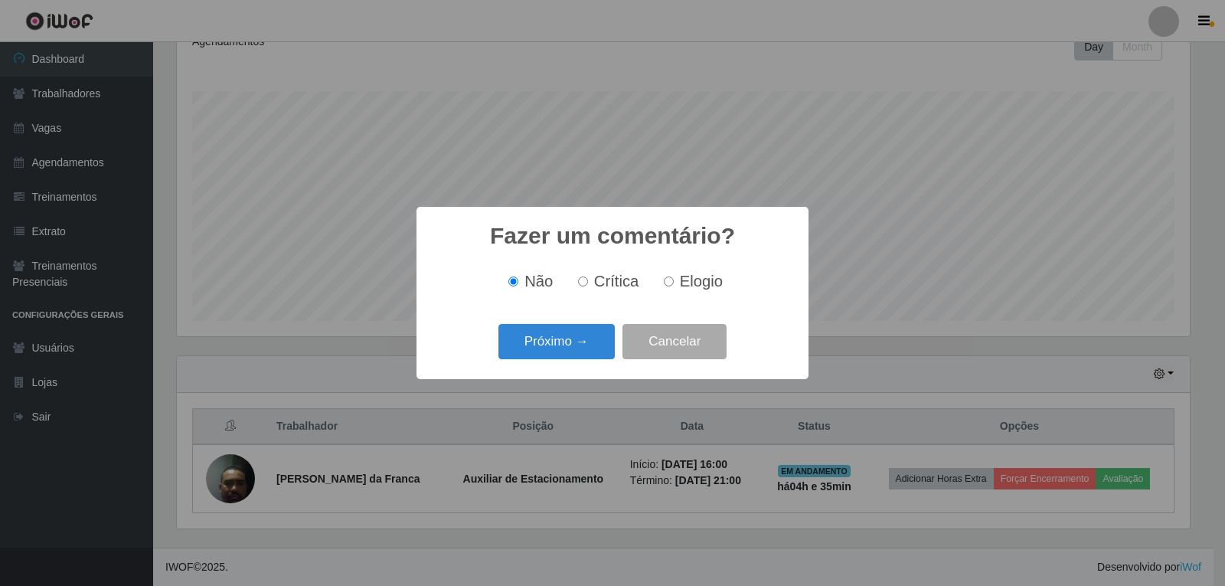
click at [688, 283] on span "Elogio" at bounding box center [701, 281] width 43 height 17
click at [674, 283] on input "Elogio" at bounding box center [669, 281] width 10 height 10
radio input "true"
click at [583, 340] on button "Próximo →" at bounding box center [556, 342] width 116 height 36
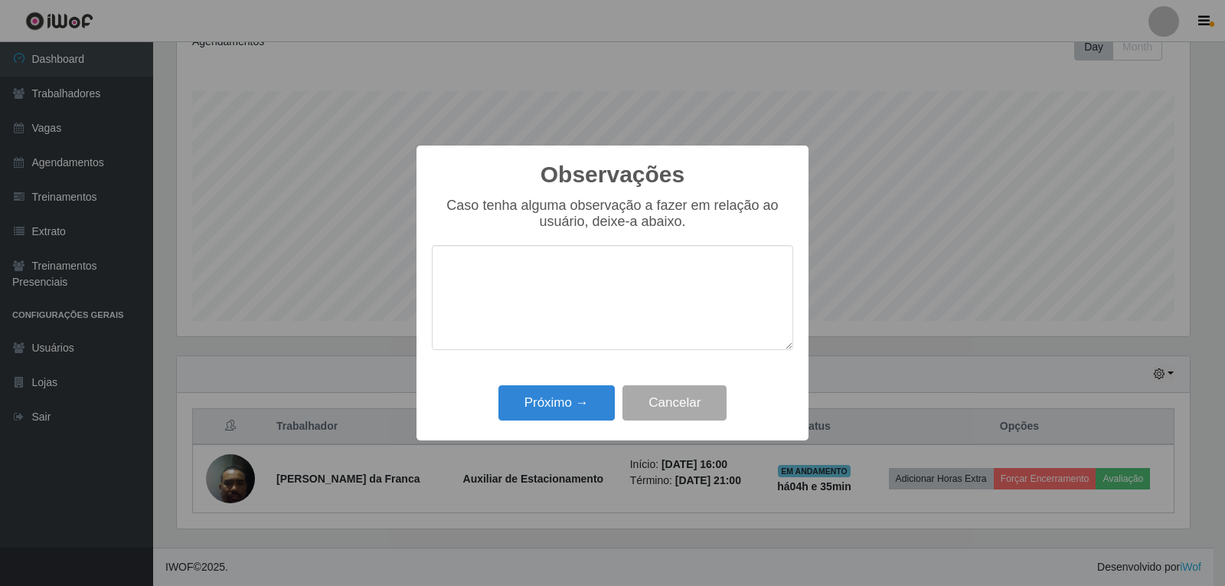
click at [557, 383] on div "Próximo → Cancelar" at bounding box center [612, 403] width 361 height 44
click at [557, 394] on button "Próximo →" at bounding box center [556, 403] width 116 height 36
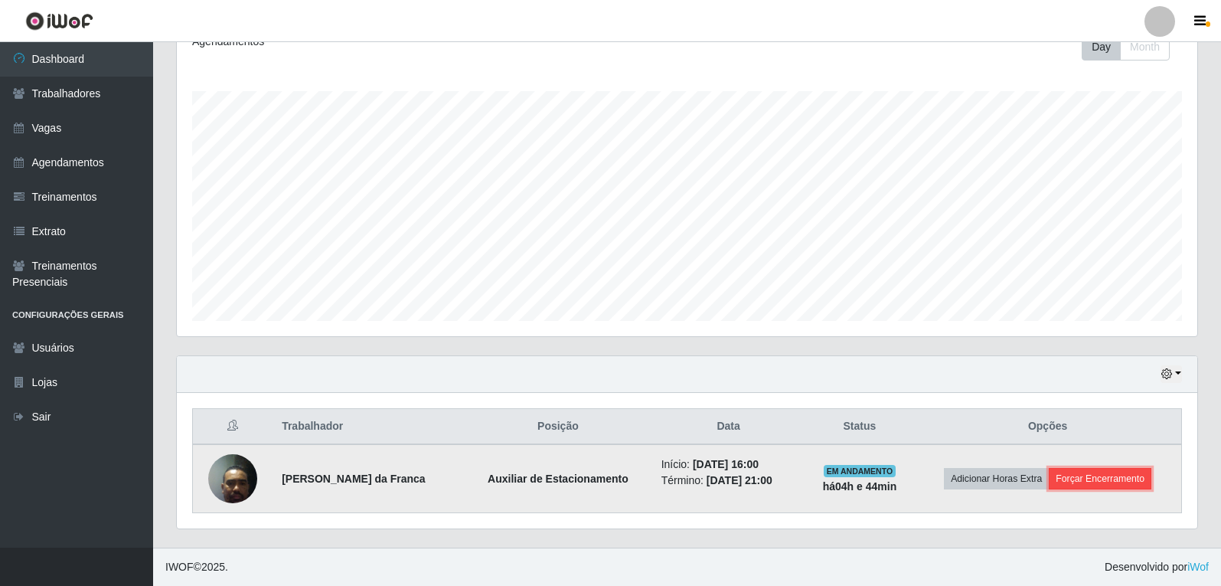
click at [1127, 479] on button "Forçar Encerramento" at bounding box center [1100, 478] width 103 height 21
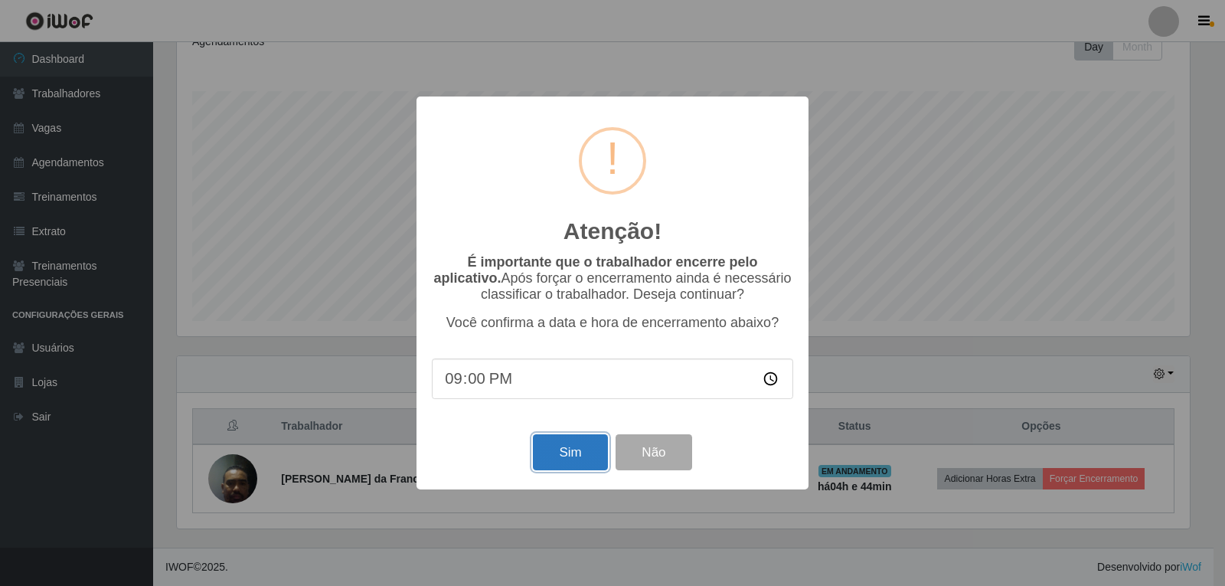
click at [565, 454] on button "Sim" at bounding box center [570, 452] width 74 height 36
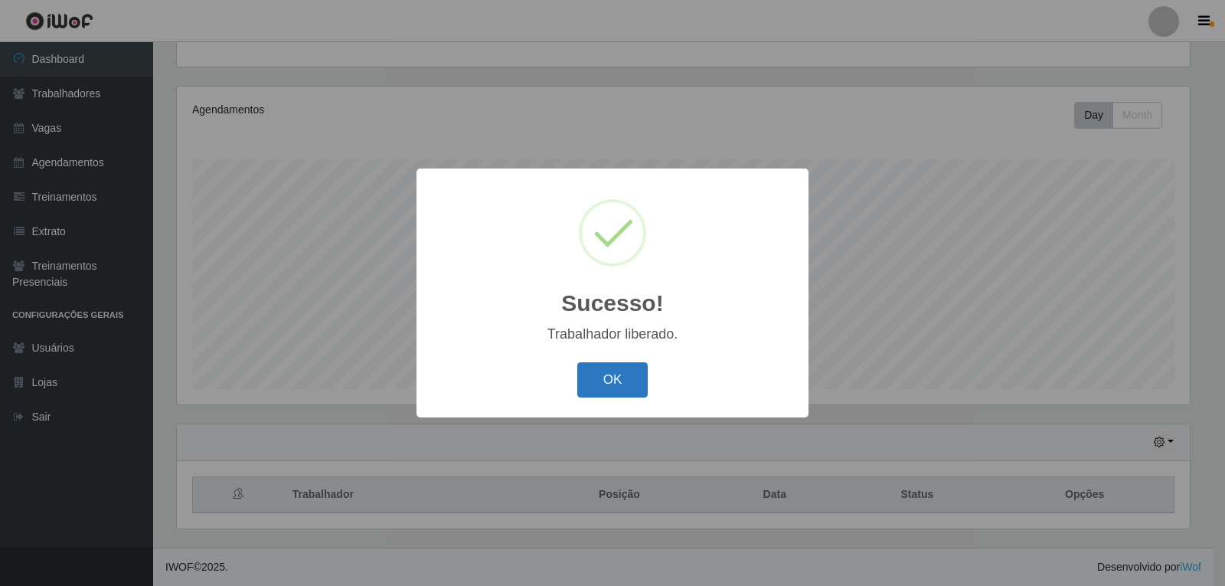
click at [622, 367] on button "OK" at bounding box center [612, 380] width 71 height 36
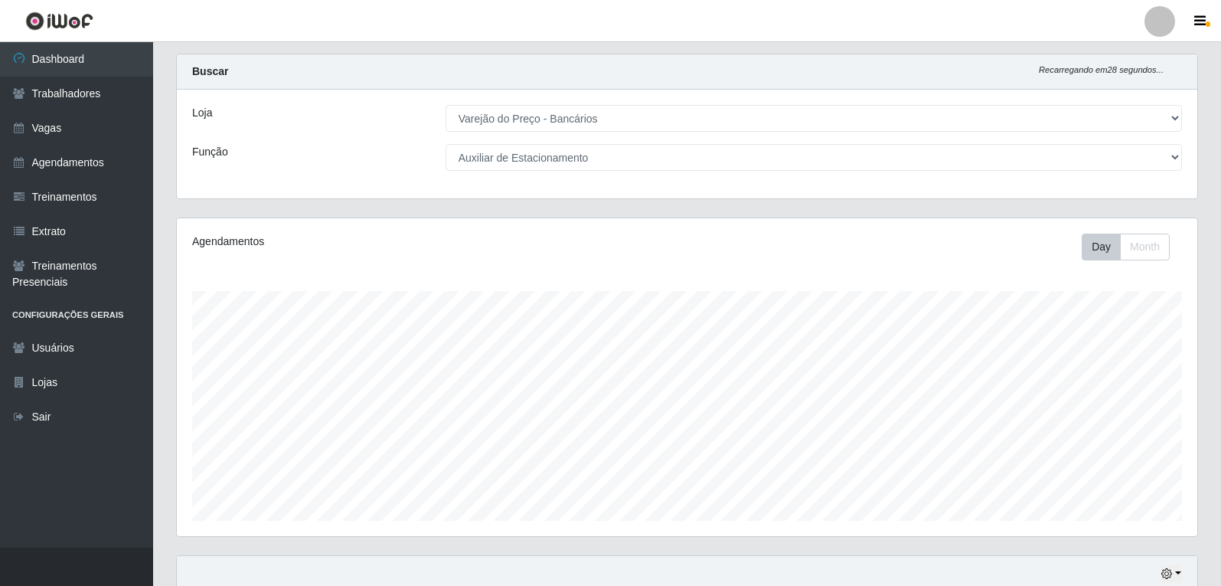
scroll to position [0, 0]
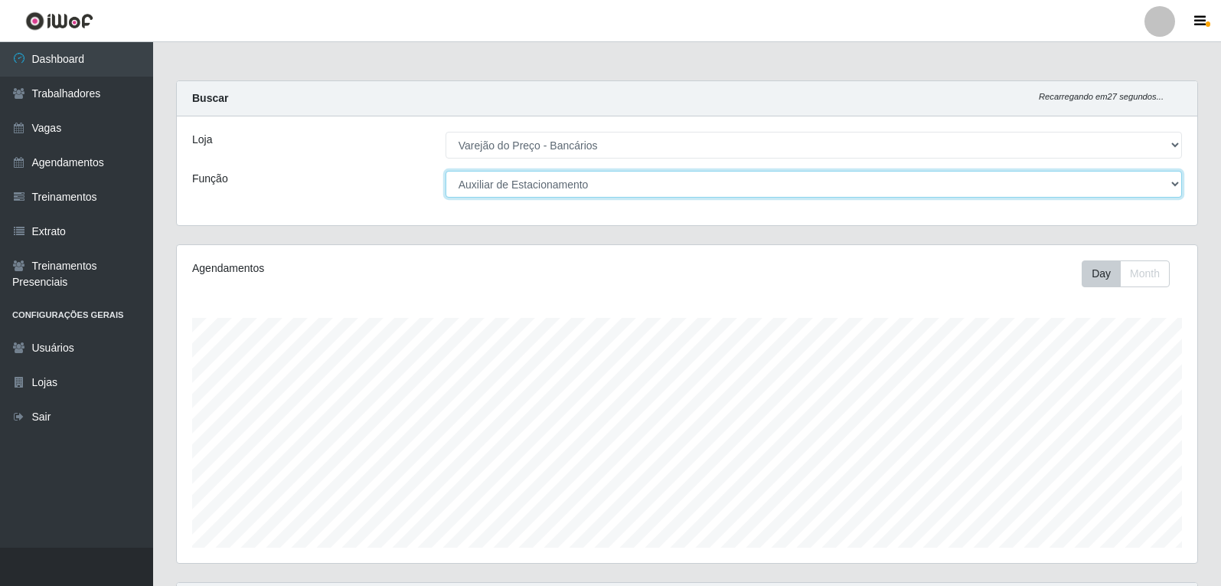
click at [513, 186] on select "[Selecione...] Auxiliar de Estacionamento Auxiliar de Estacionamento + Auxiliar…" at bounding box center [814, 184] width 737 height 27
select select "1"
click at [446, 171] on select "[Selecione...] Auxiliar de Estacionamento Auxiliar de Estacionamento + Auxiliar…" at bounding box center [814, 184] width 737 height 27
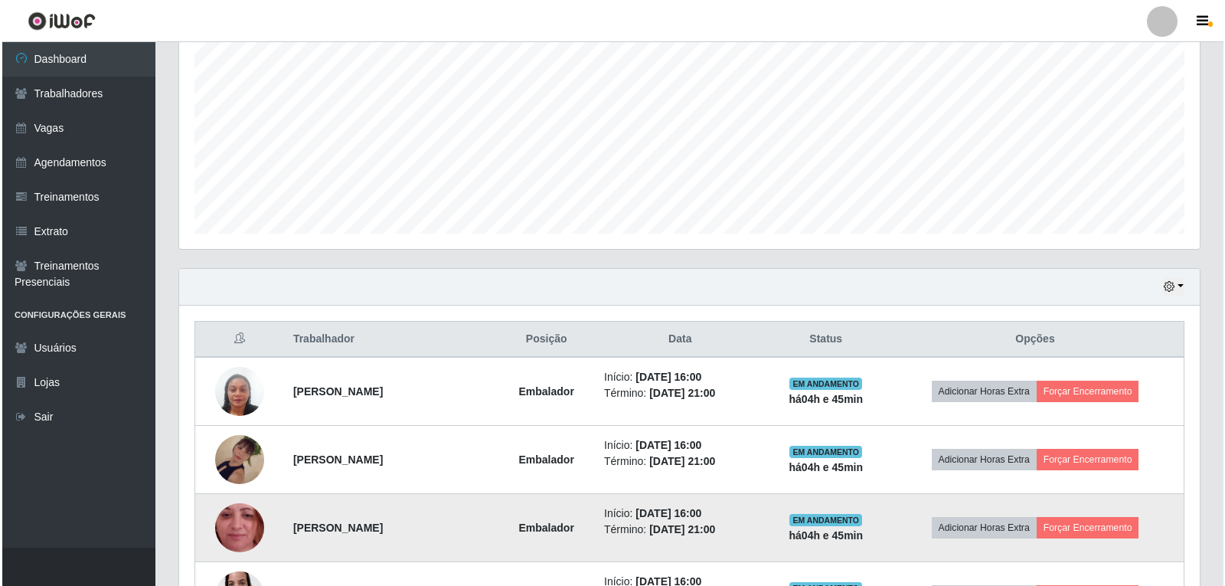
scroll to position [388, 0]
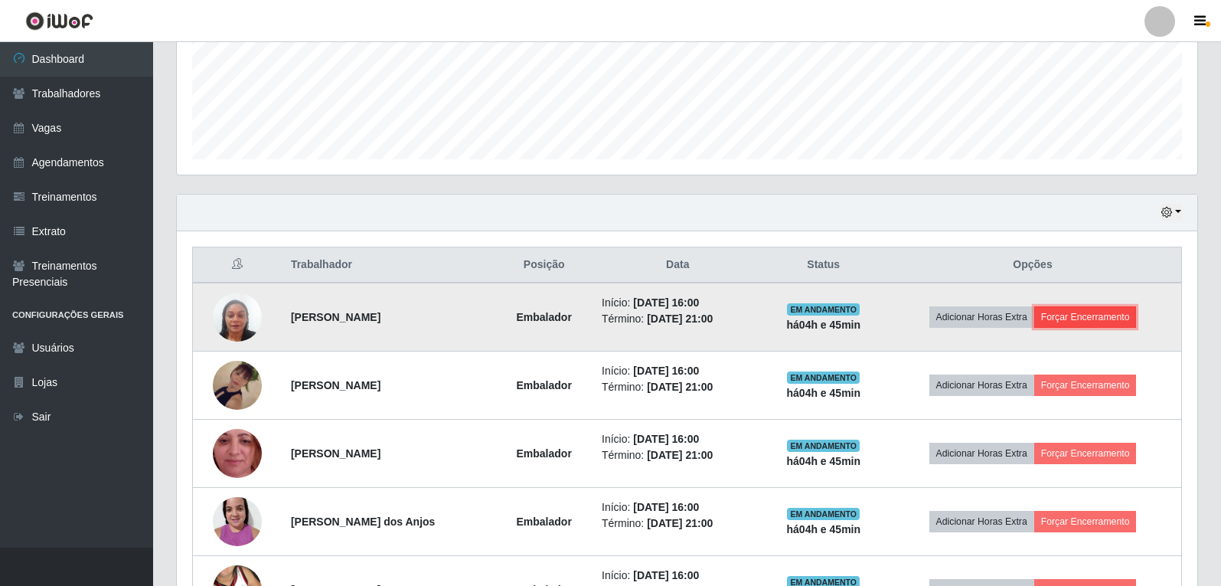
click at [1113, 322] on button "Forçar Encerramento" at bounding box center [1085, 316] width 103 height 21
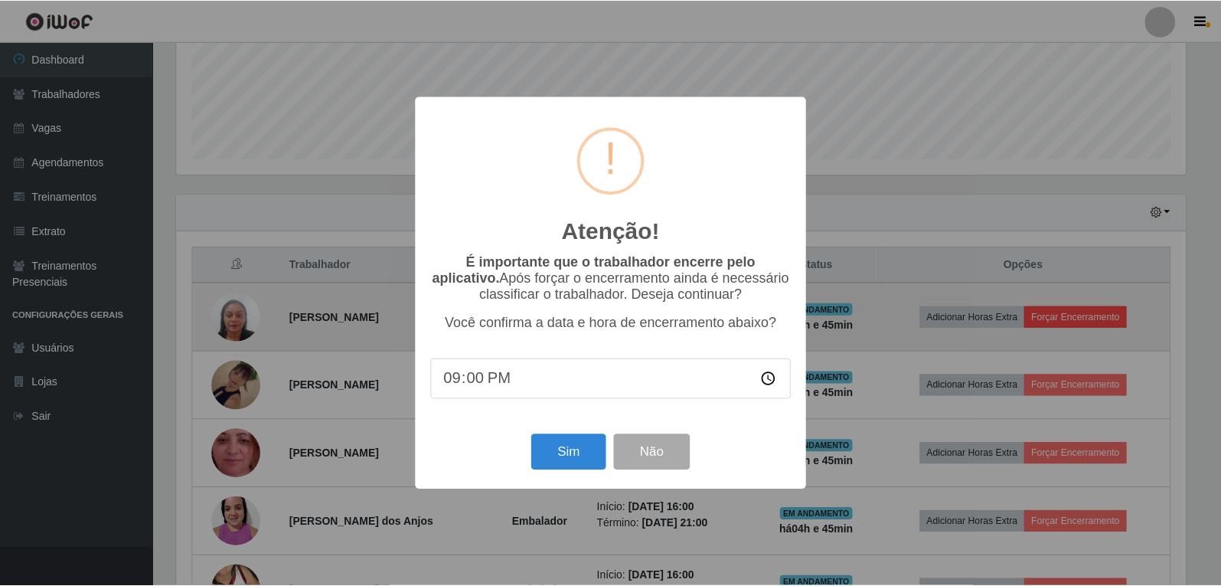
scroll to position [318, 1013]
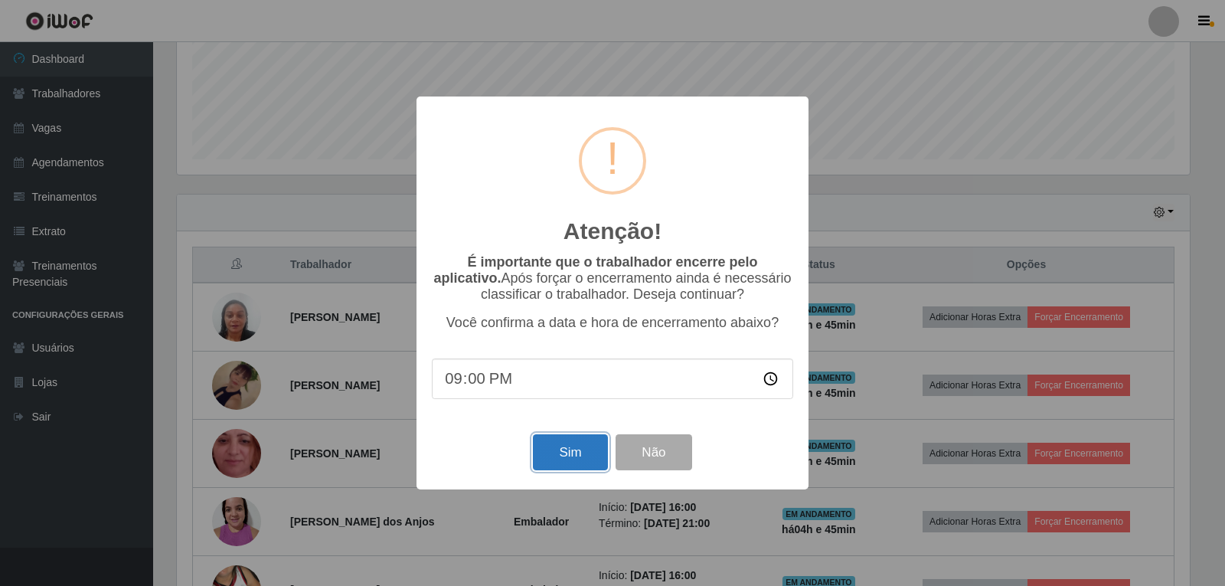
click at [549, 454] on button "Sim" at bounding box center [570, 452] width 74 height 36
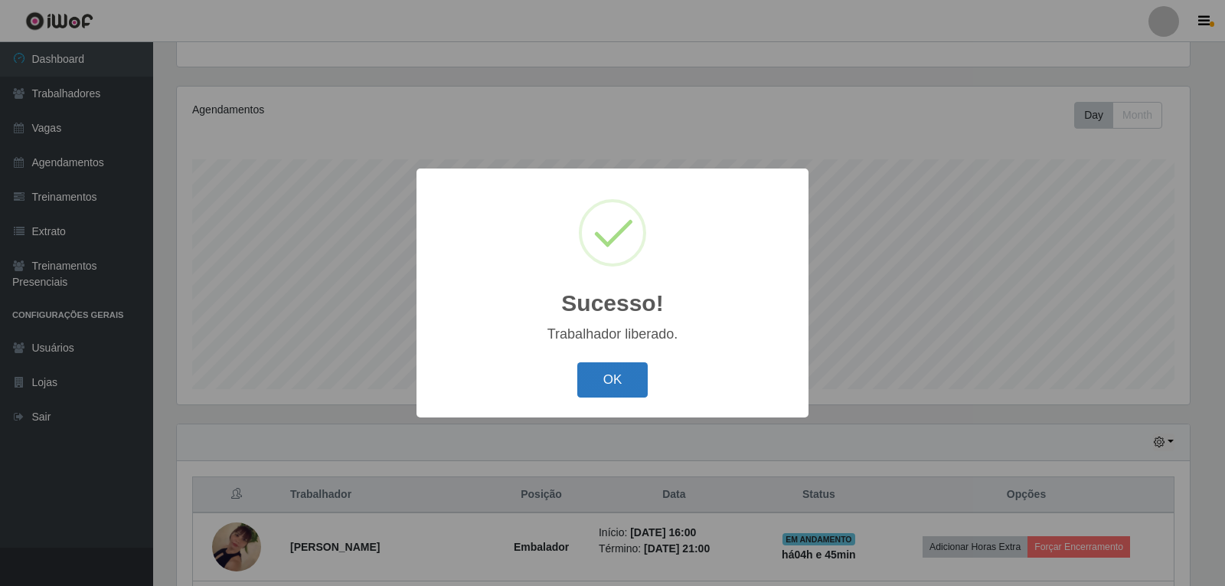
click at [622, 384] on button "OK" at bounding box center [612, 380] width 71 height 36
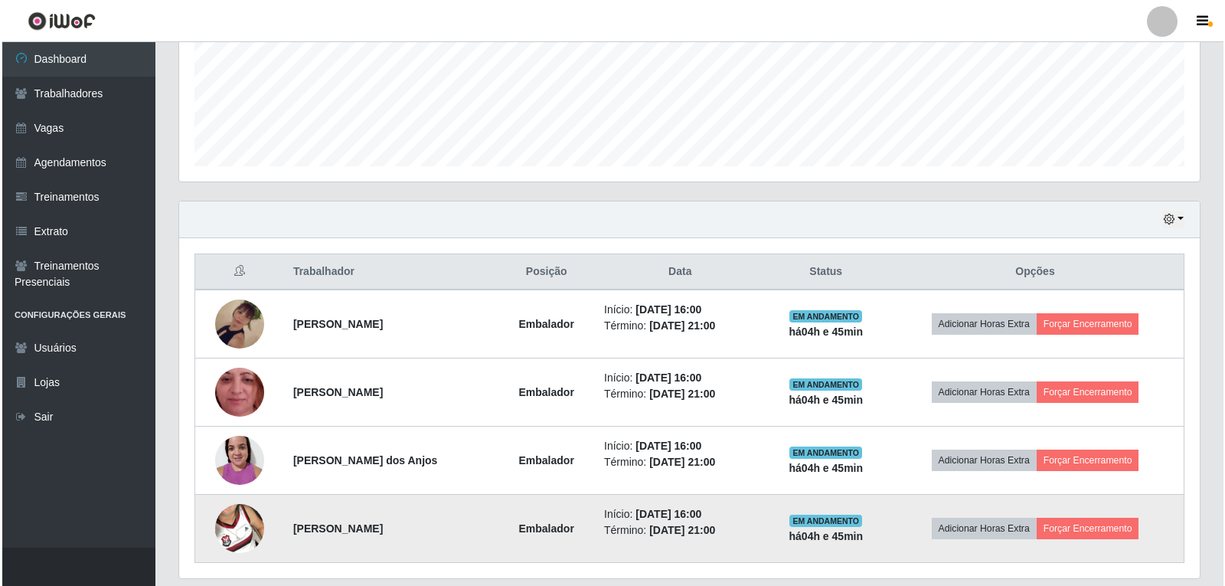
scroll to position [431, 0]
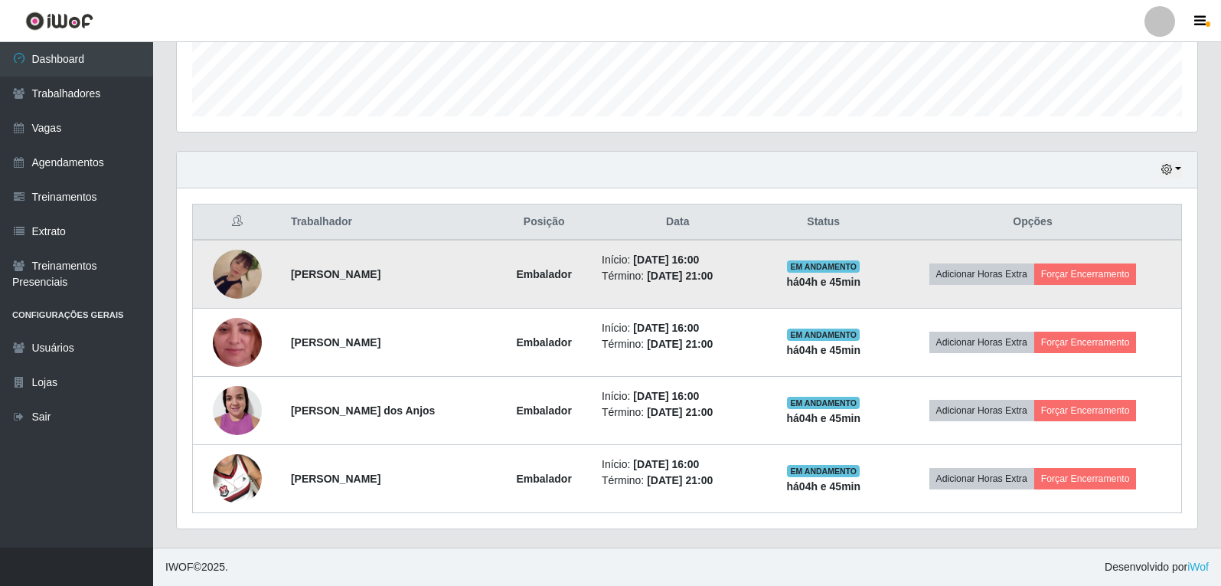
click at [1130, 286] on td "Adicionar Horas Extra Forçar Encerramento" at bounding box center [1033, 274] width 298 height 69
click at [1124, 270] on button "Forçar Encerramento" at bounding box center [1085, 273] width 103 height 21
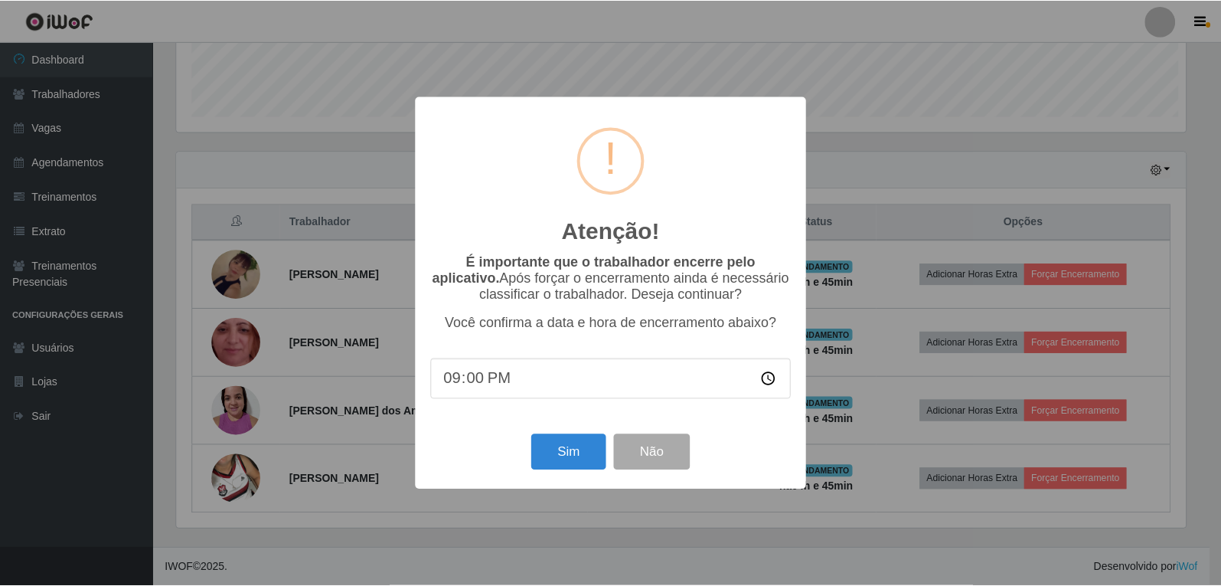
scroll to position [318, 1013]
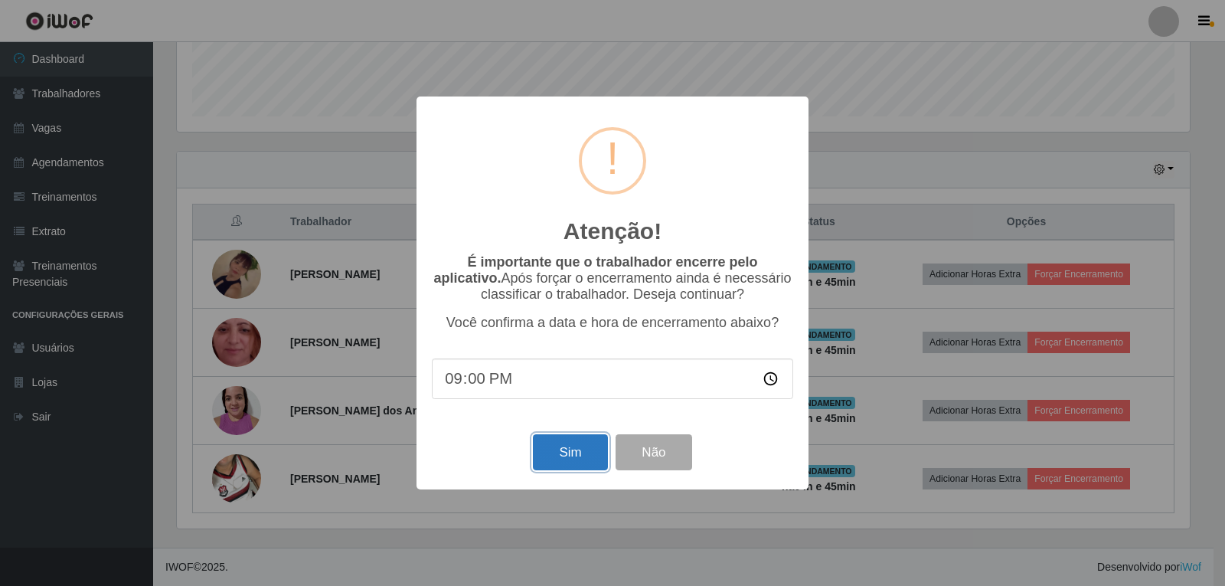
click at [544, 458] on button "Sim" at bounding box center [570, 452] width 74 height 36
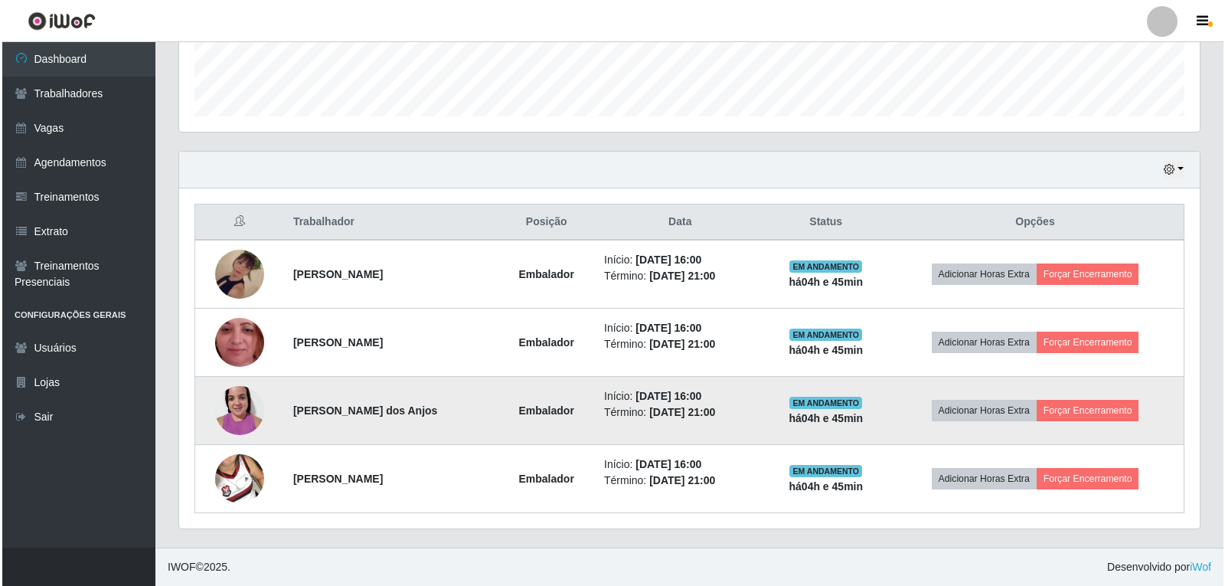
scroll to position [158, 0]
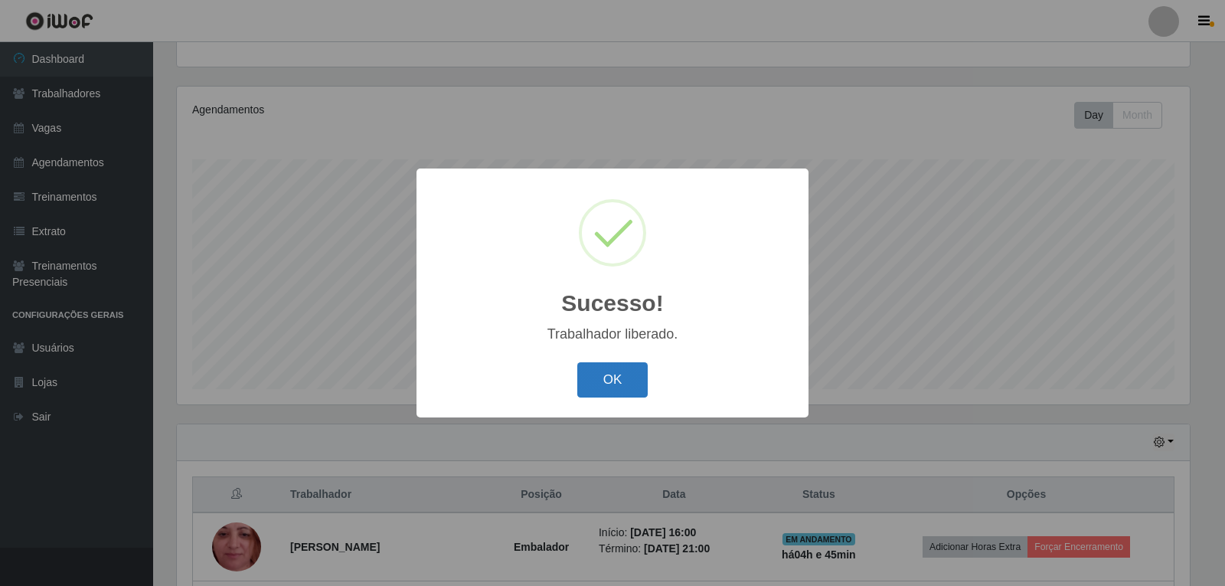
click at [609, 375] on button "OK" at bounding box center [612, 380] width 71 height 36
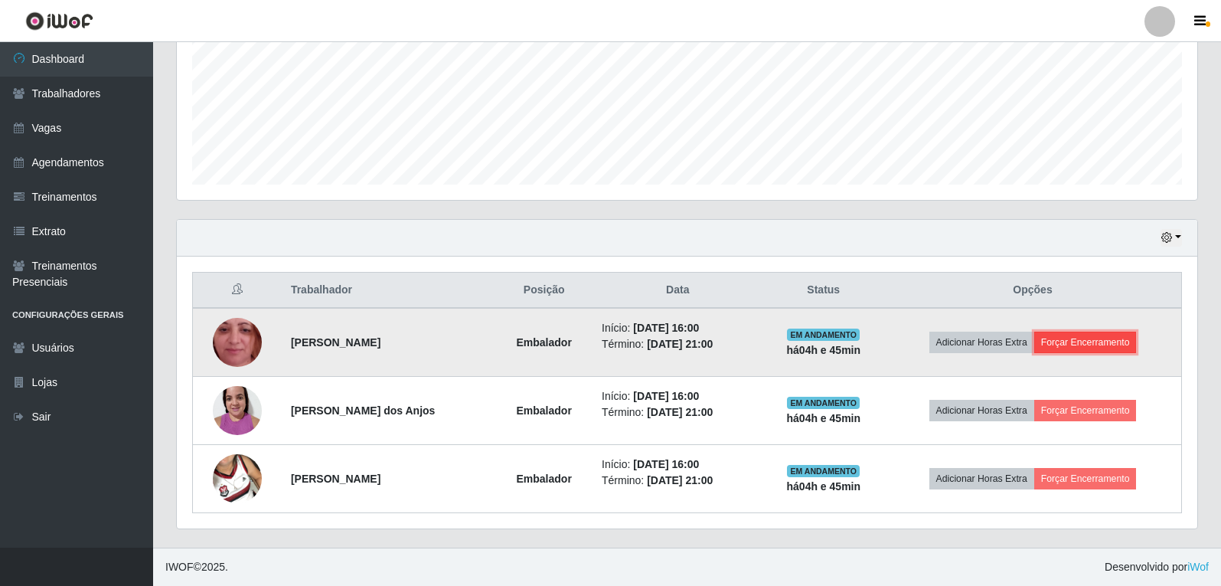
click at [1093, 340] on button "Forçar Encerramento" at bounding box center [1085, 342] width 103 height 21
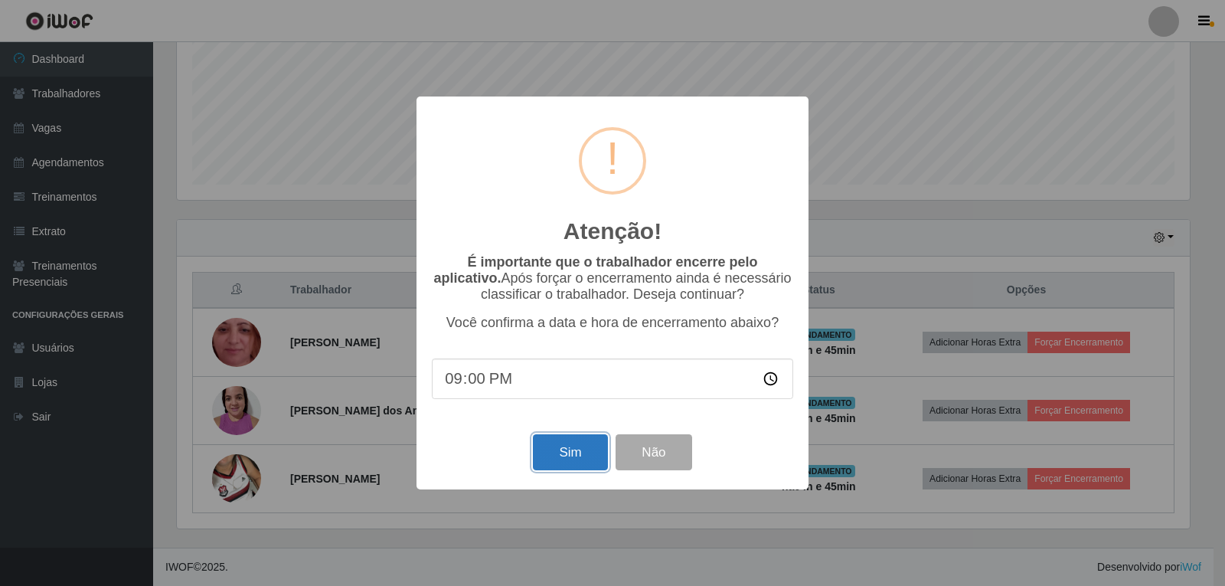
click at [543, 449] on button "Sim" at bounding box center [570, 452] width 74 height 36
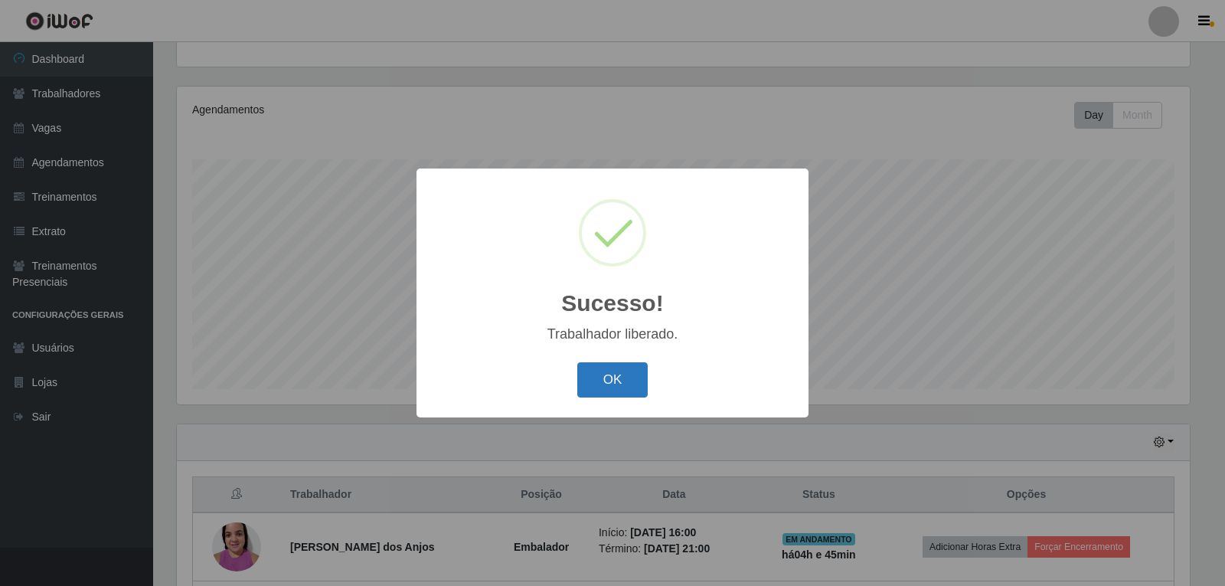
click at [609, 377] on button "OK" at bounding box center [612, 380] width 71 height 36
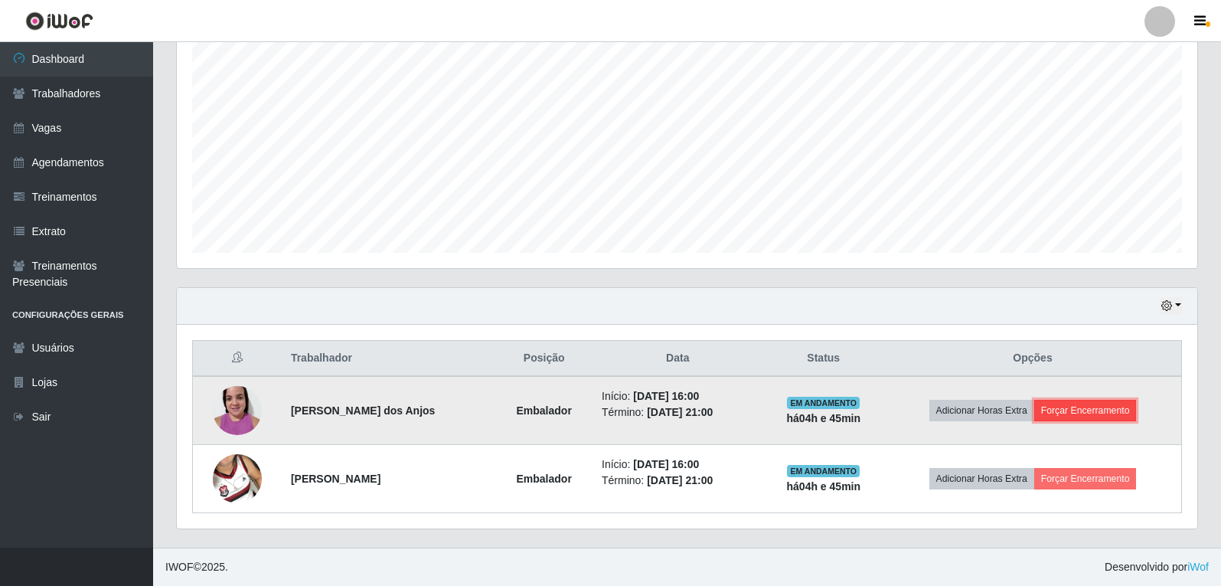
click at [1109, 406] on button "Forçar Encerramento" at bounding box center [1085, 410] width 103 height 21
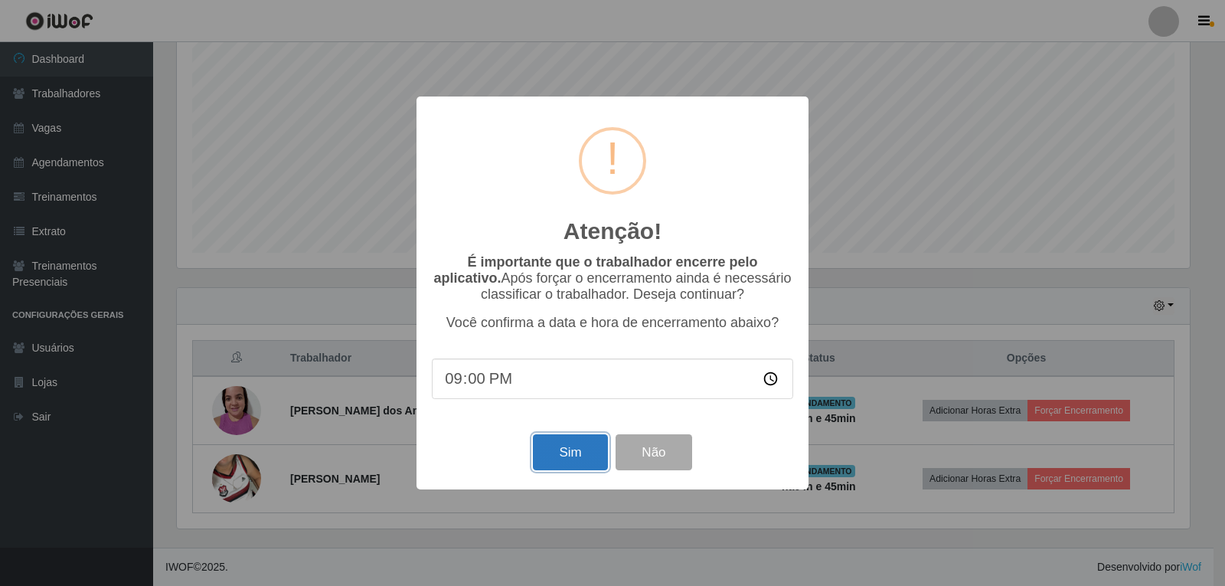
click at [567, 466] on button "Sim" at bounding box center [570, 452] width 74 height 36
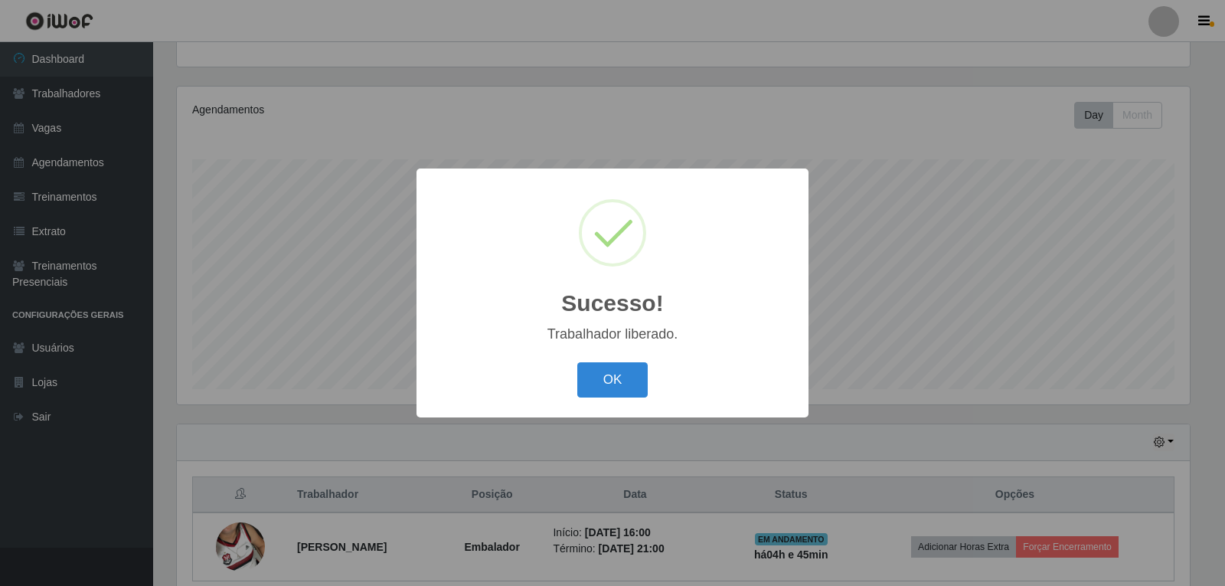
drag, startPoint x: 629, startPoint y: 374, endPoint x: 627, endPoint y: 429, distance: 54.4
click at [628, 374] on button "OK" at bounding box center [612, 380] width 71 height 36
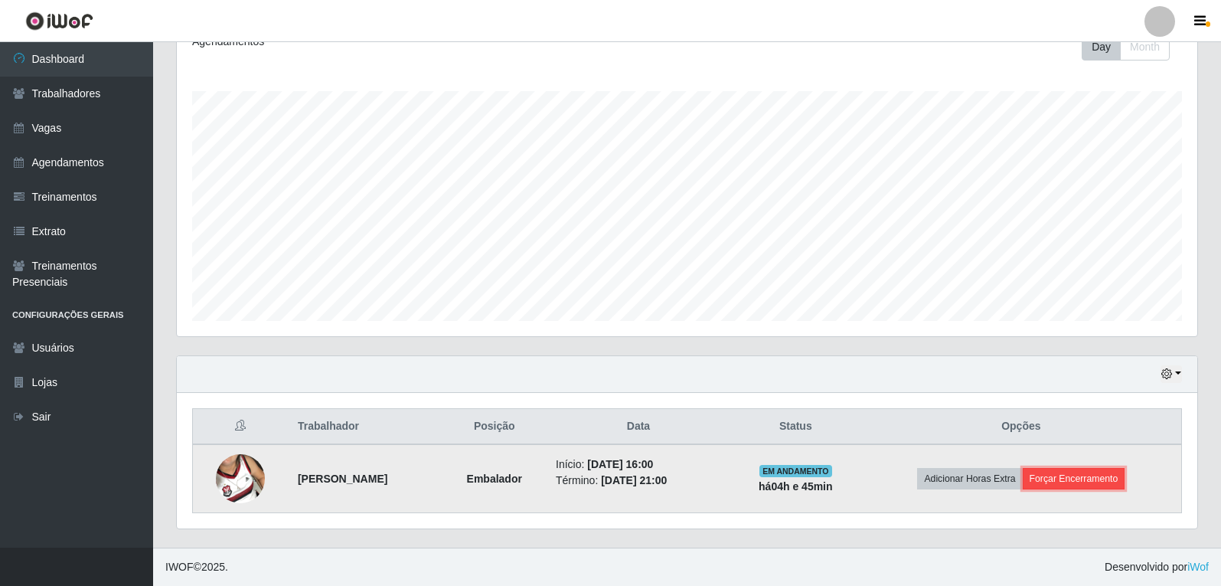
click at [1099, 479] on button "Forçar Encerramento" at bounding box center [1074, 478] width 103 height 21
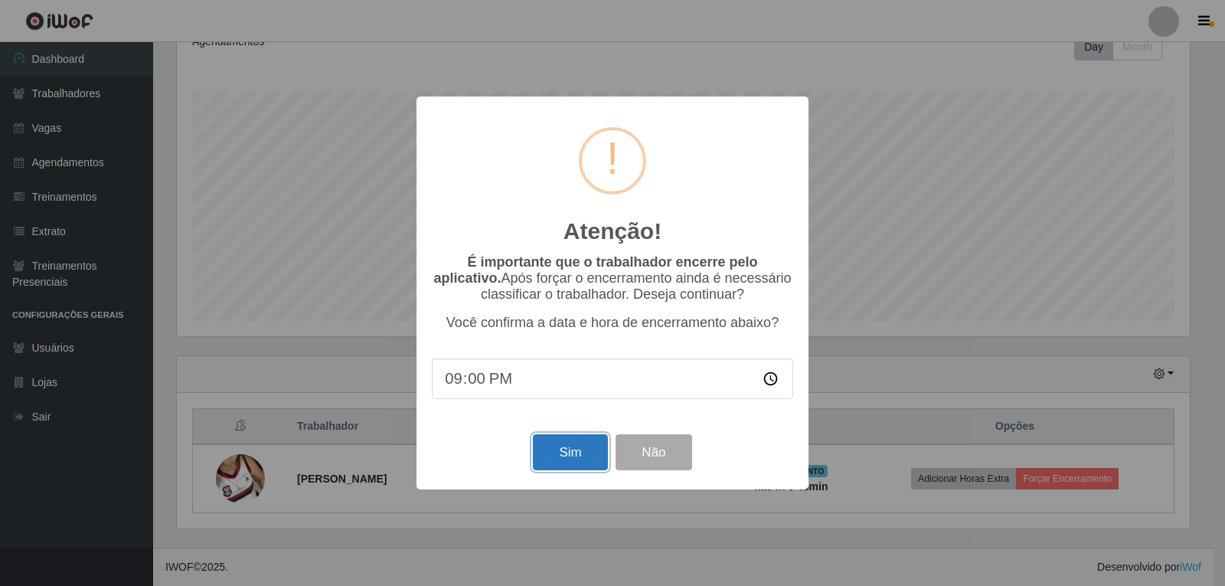
click at [576, 466] on button "Sim" at bounding box center [570, 452] width 74 height 36
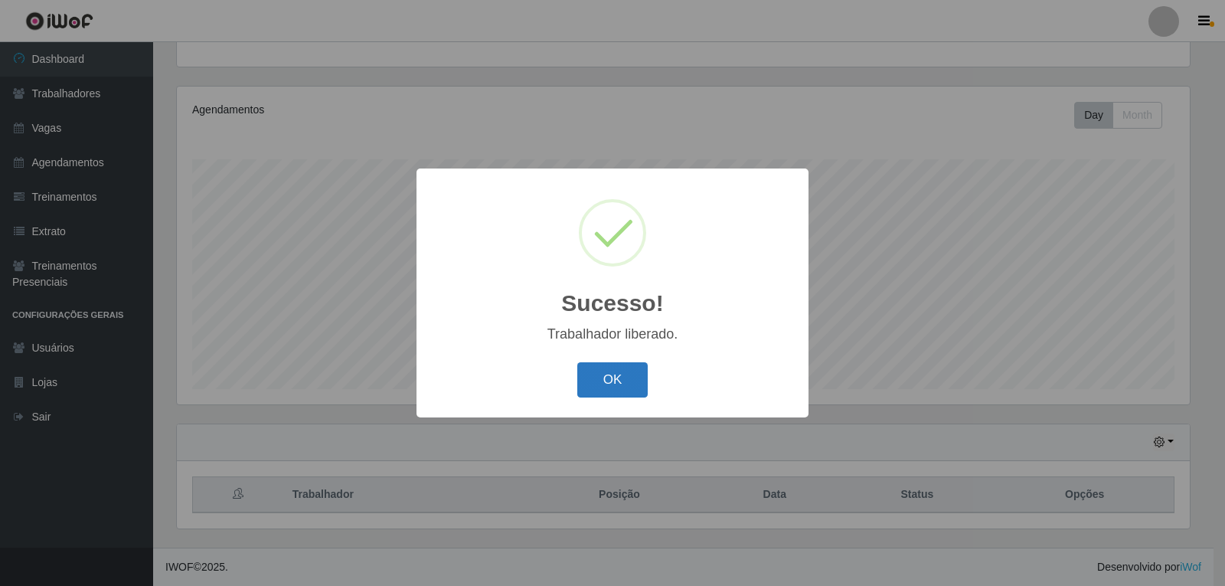
click at [646, 395] on button "OK" at bounding box center [612, 380] width 71 height 36
